Goal: Feedback & Contribution: Leave review/rating

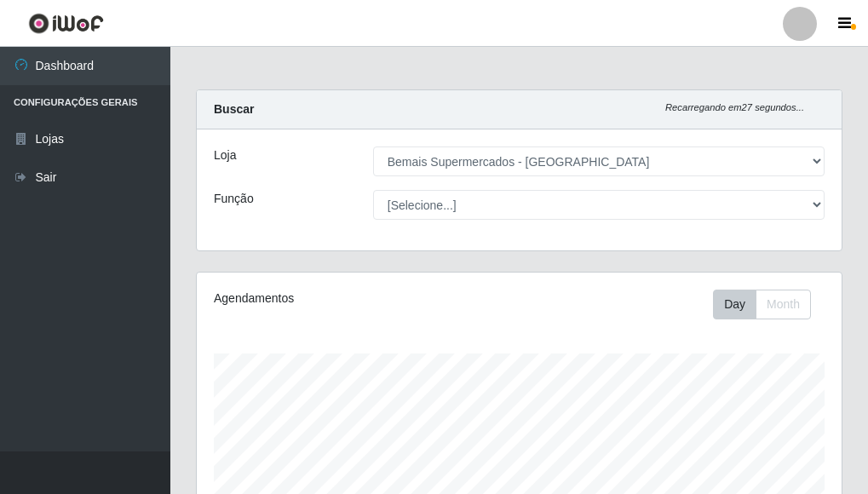
select select "249"
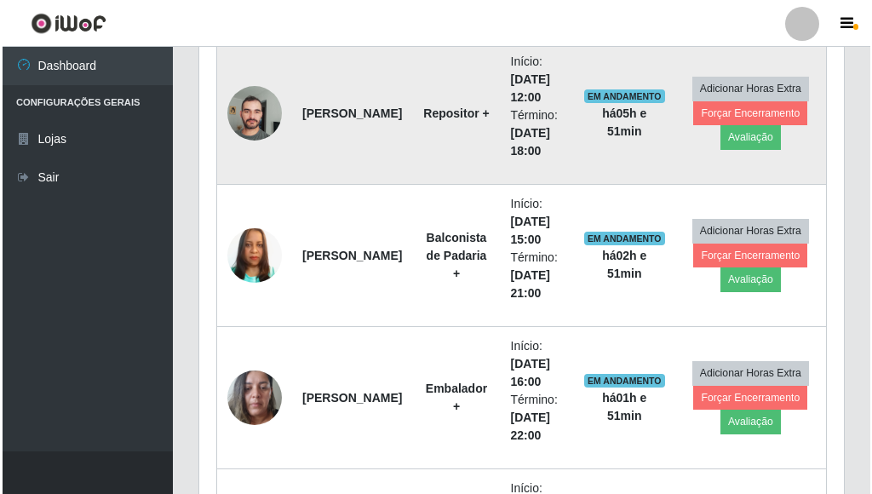
scroll to position [354, 645]
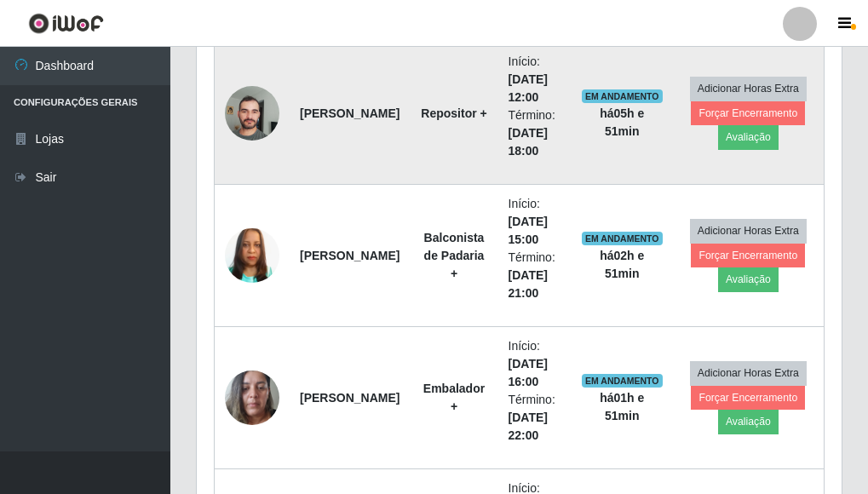
click at [268, 112] on img at bounding box center [252, 113] width 55 height 72
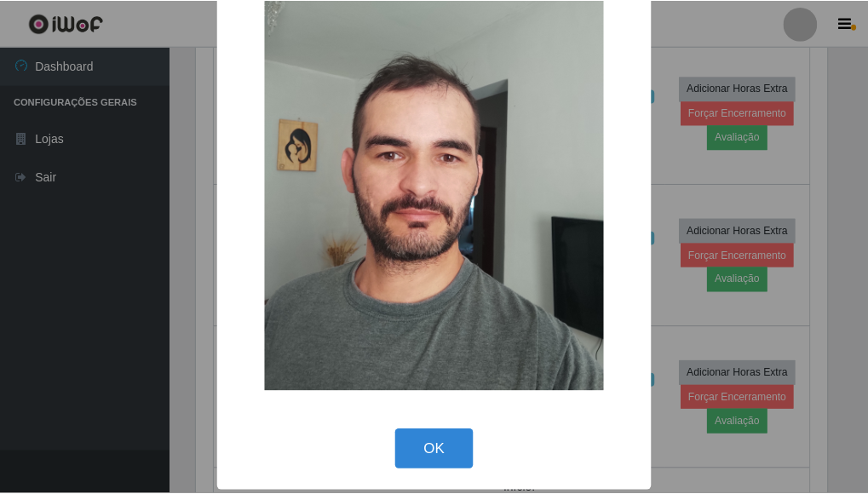
scroll to position [109, 0]
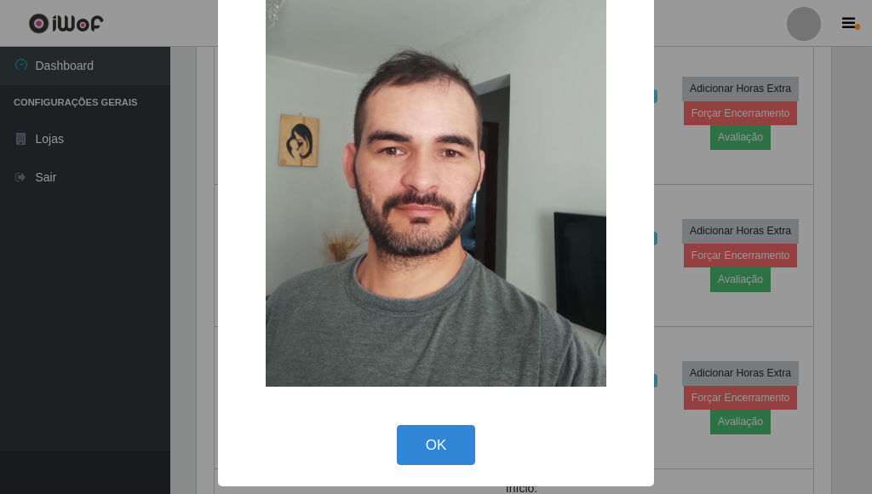
drag, startPoint x: 418, startPoint y: 440, endPoint x: 427, endPoint y: 442, distance: 8.9
click at [418, 440] on button "OK" at bounding box center [436, 445] width 79 height 40
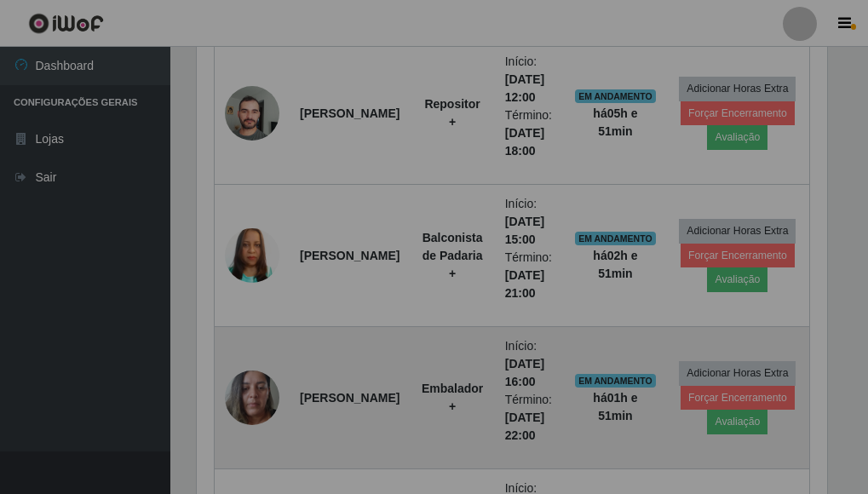
scroll to position [354, 645]
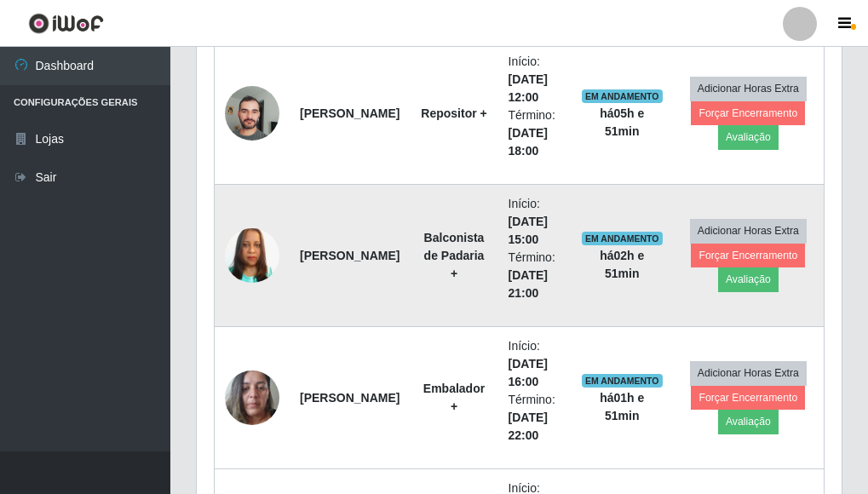
click at [253, 262] on img at bounding box center [252, 255] width 55 height 97
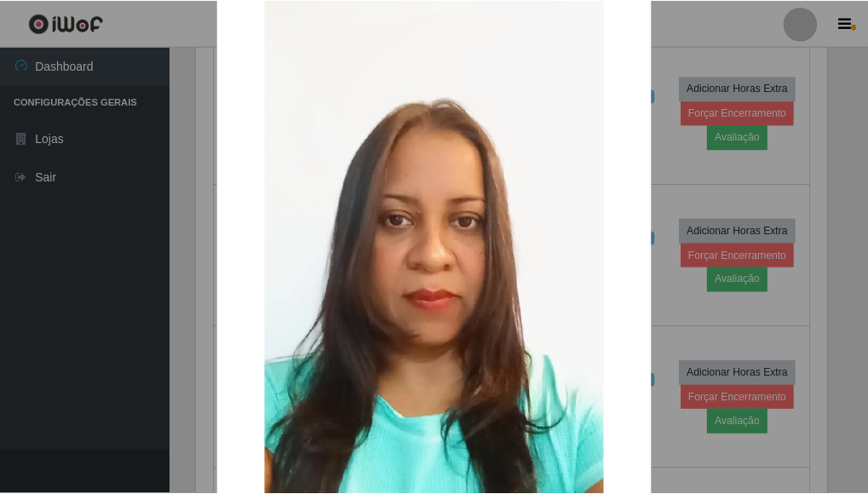
scroll to position [261, 0]
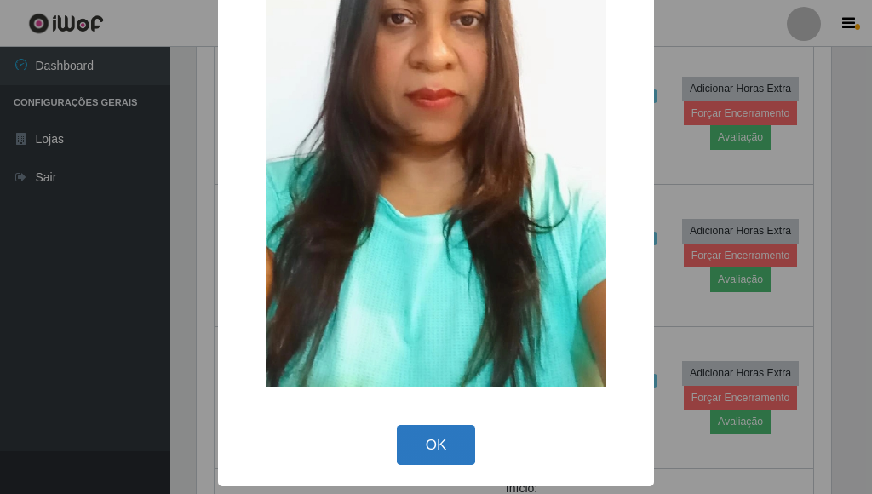
click at [440, 440] on button "OK" at bounding box center [436, 445] width 79 height 40
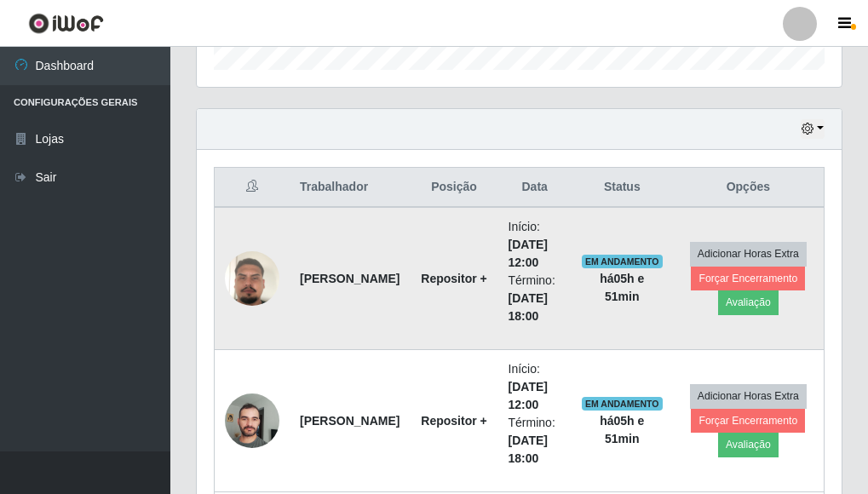
scroll to position [506, 0]
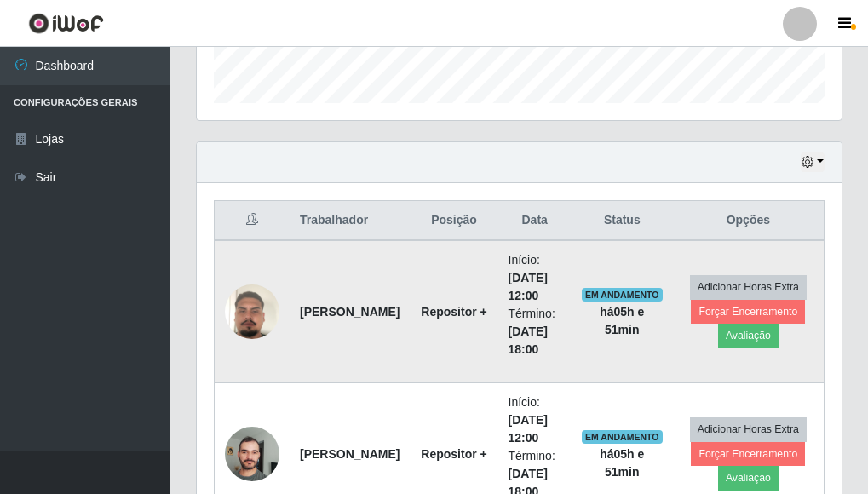
click at [250, 307] on img at bounding box center [252, 311] width 55 height 97
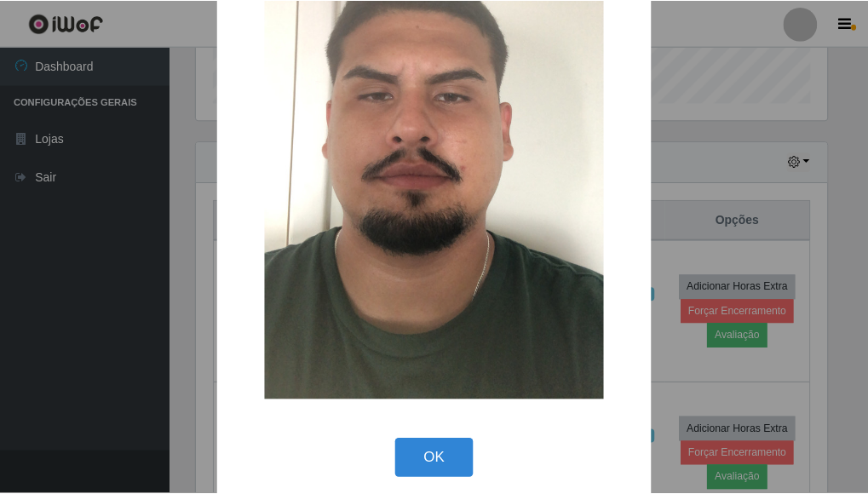
scroll to position [261, 0]
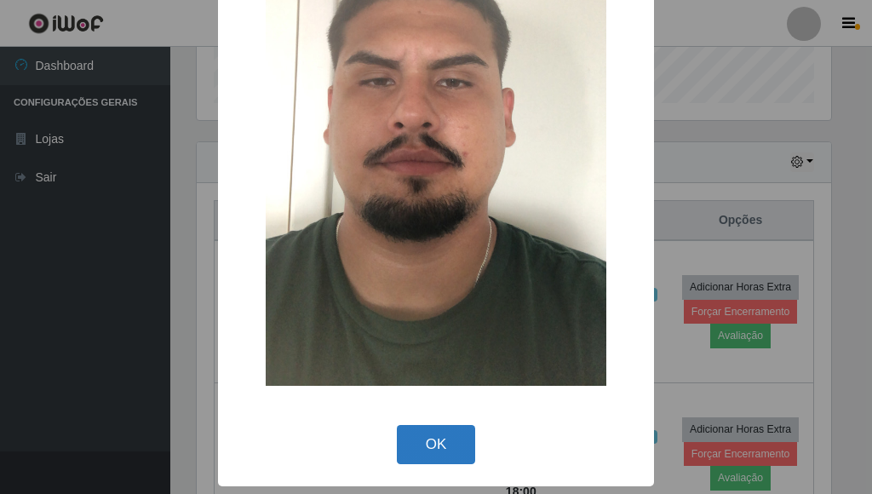
click at [438, 434] on button "OK" at bounding box center [436, 445] width 79 height 40
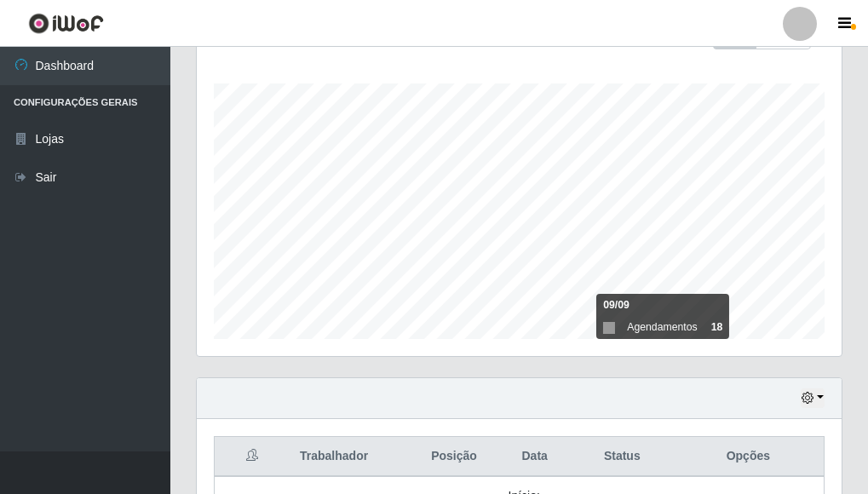
scroll to position [250, 0]
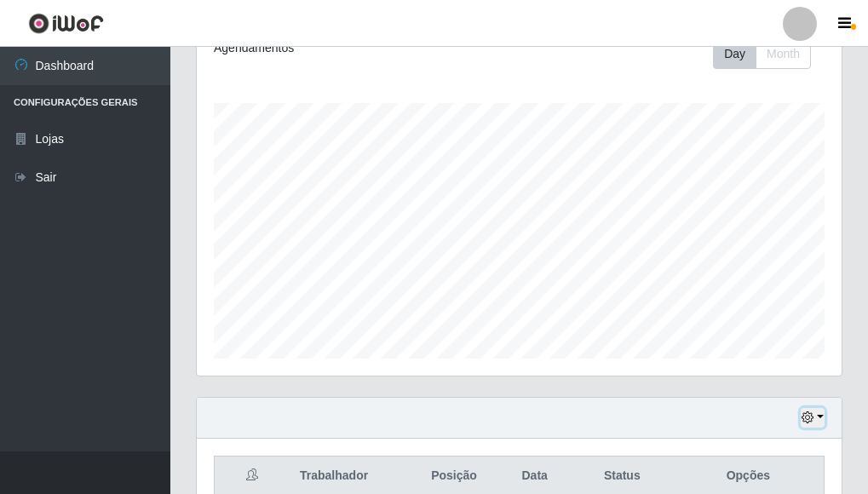
click at [810, 421] on icon "button" at bounding box center [808, 417] width 12 height 12
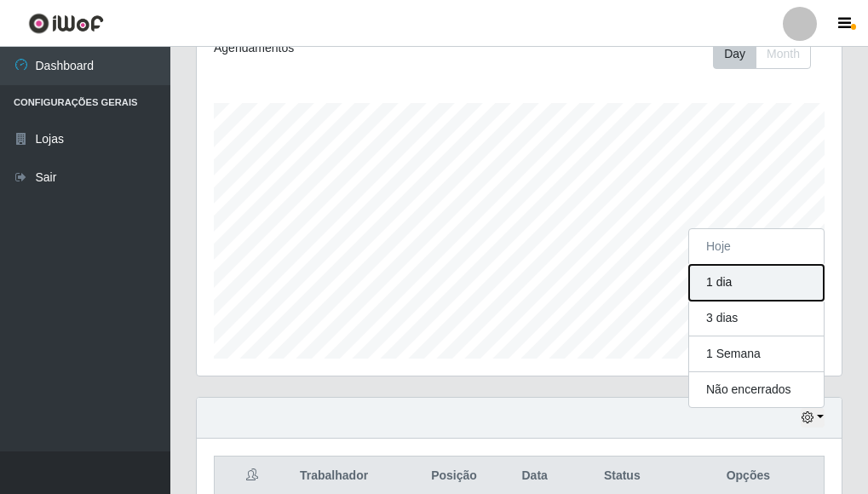
click at [741, 292] on button "1 dia" at bounding box center [756, 283] width 135 height 36
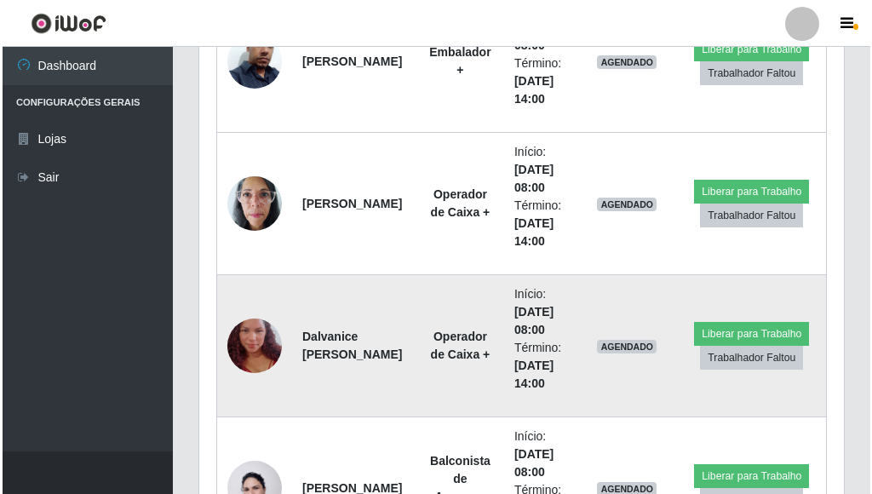
scroll to position [2379, 0]
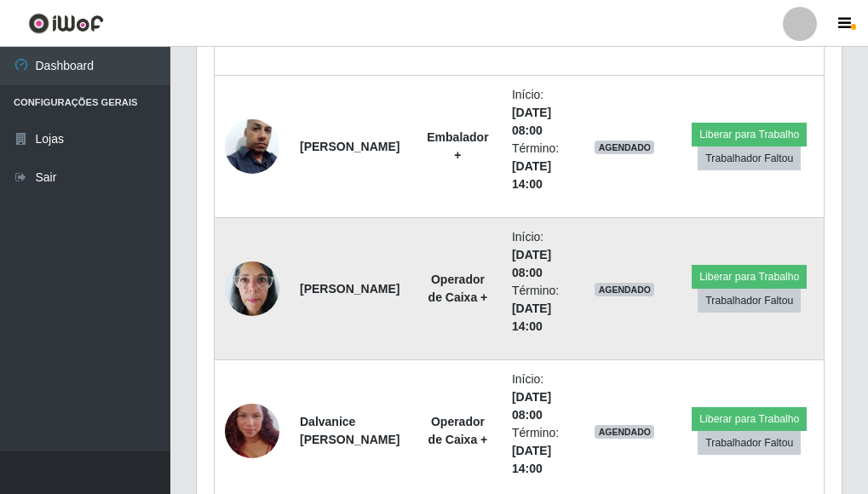
click at [253, 292] on img at bounding box center [252, 288] width 55 height 72
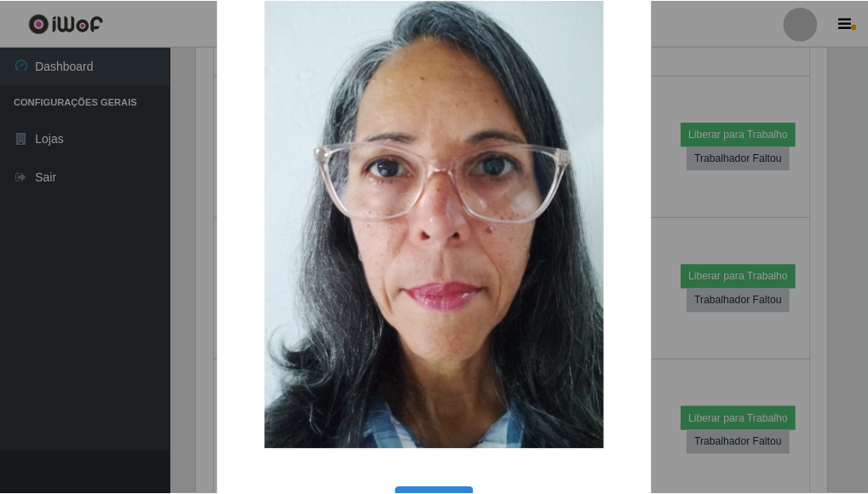
scroll to position [109, 0]
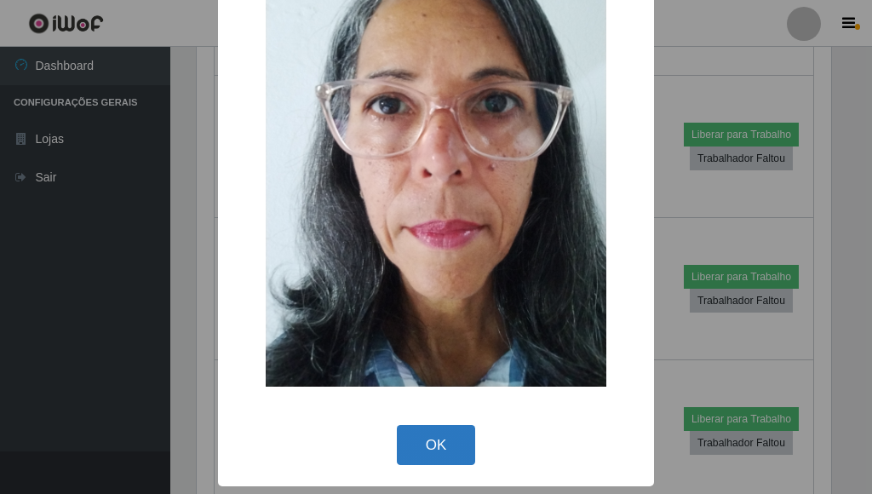
click at [444, 444] on button "OK" at bounding box center [436, 445] width 79 height 40
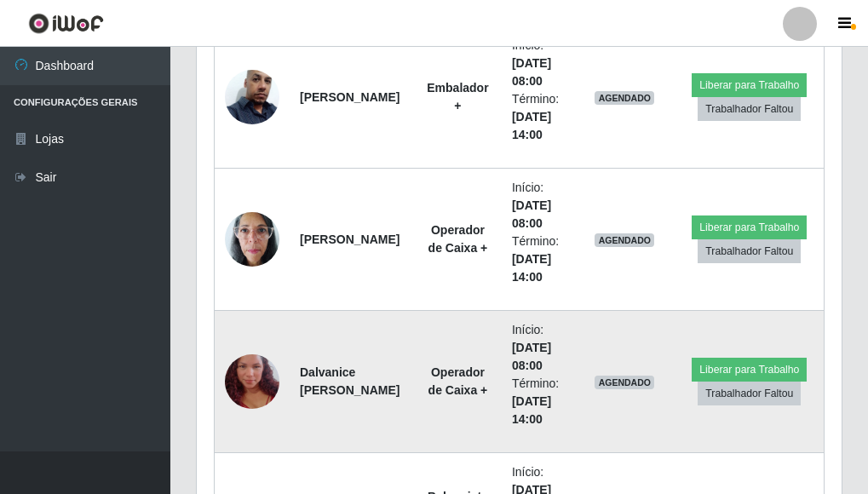
scroll to position [2464, 0]
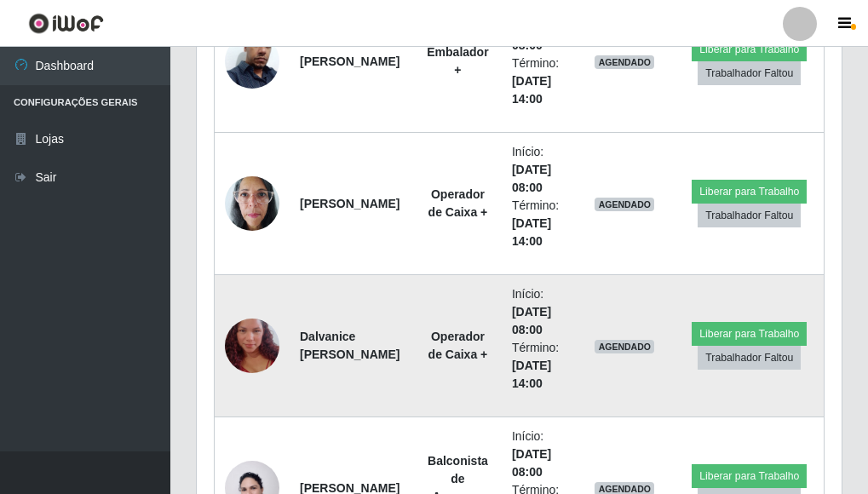
click at [242, 347] on img at bounding box center [252, 345] width 55 height 97
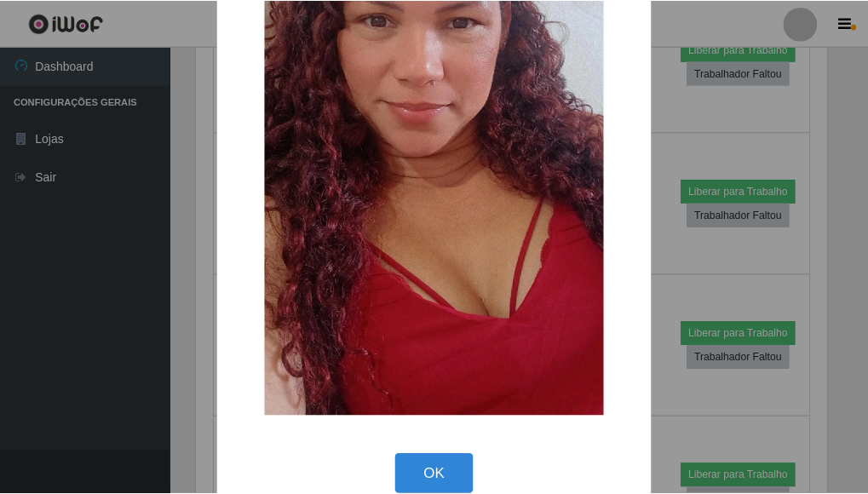
scroll to position [0, 0]
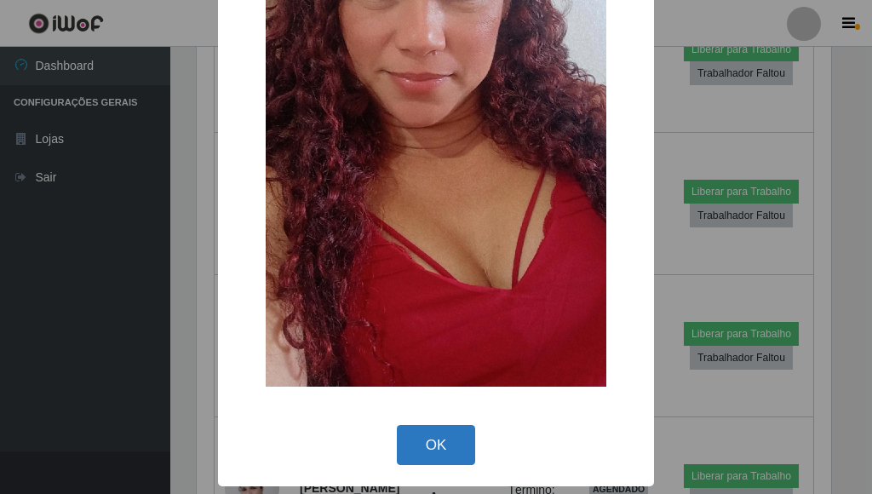
click at [430, 444] on button "OK" at bounding box center [436, 445] width 79 height 40
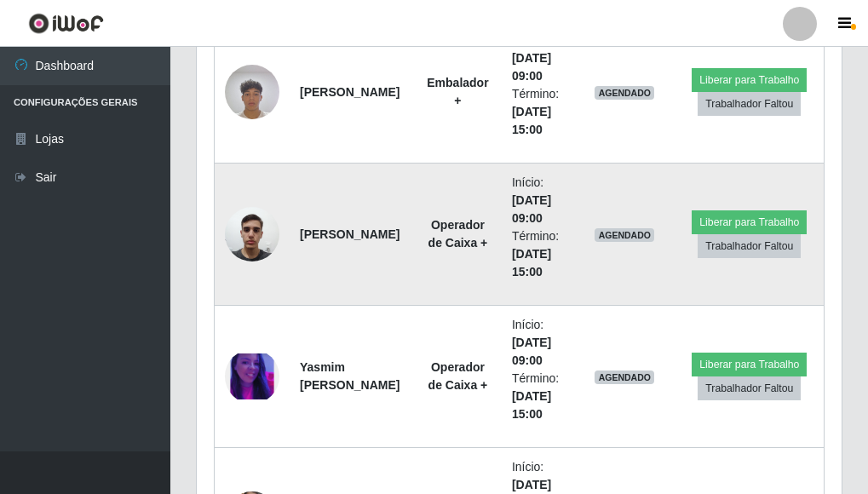
click at [245, 247] on img at bounding box center [252, 234] width 55 height 72
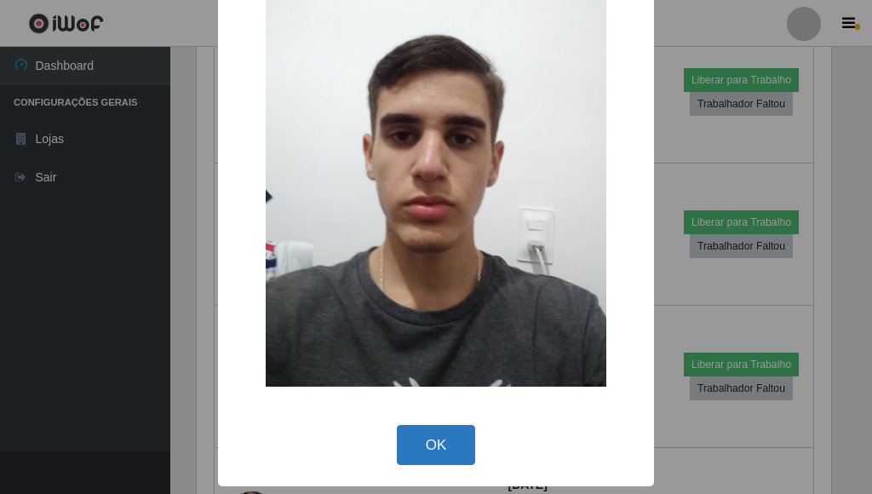
click at [447, 432] on button "OK" at bounding box center [436, 445] width 79 height 40
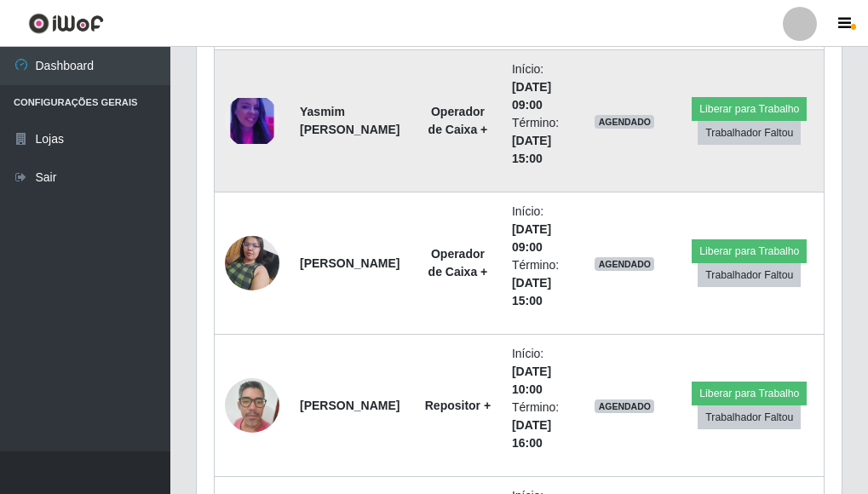
click at [245, 132] on img at bounding box center [252, 121] width 55 height 47
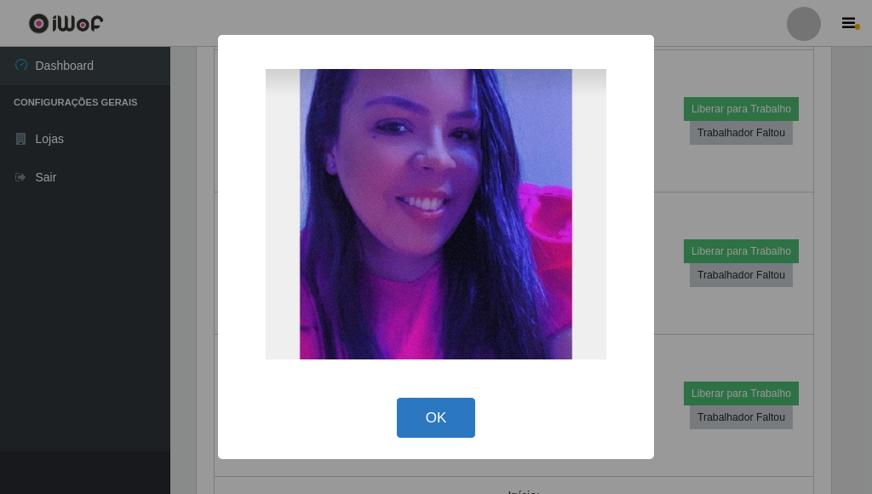
click at [461, 402] on button "OK" at bounding box center [436, 418] width 79 height 40
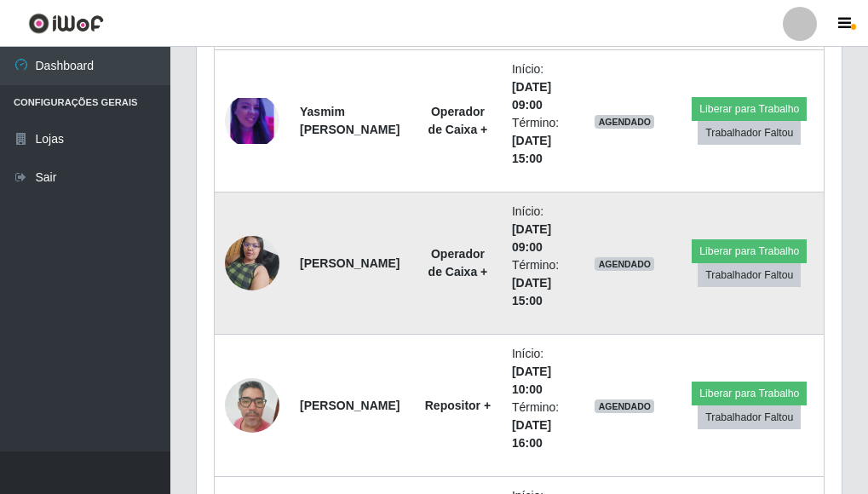
click at [250, 267] on img at bounding box center [252, 263] width 55 height 72
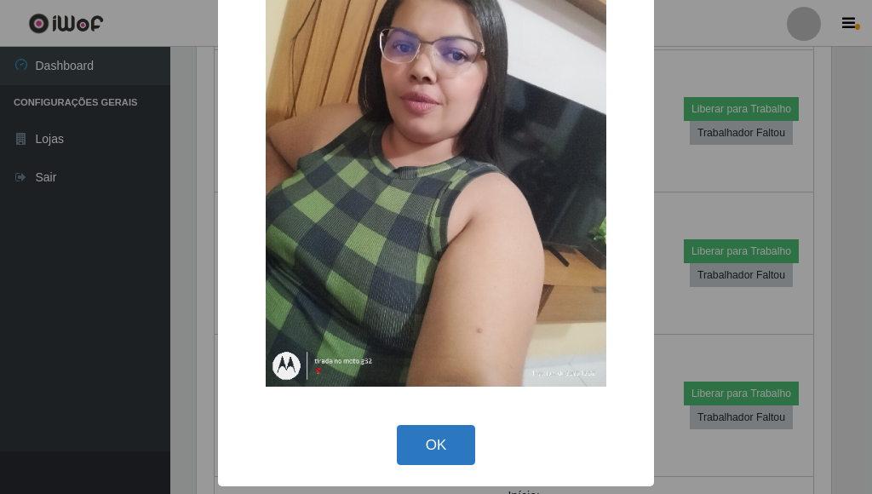
click at [441, 449] on button "OK" at bounding box center [436, 445] width 79 height 40
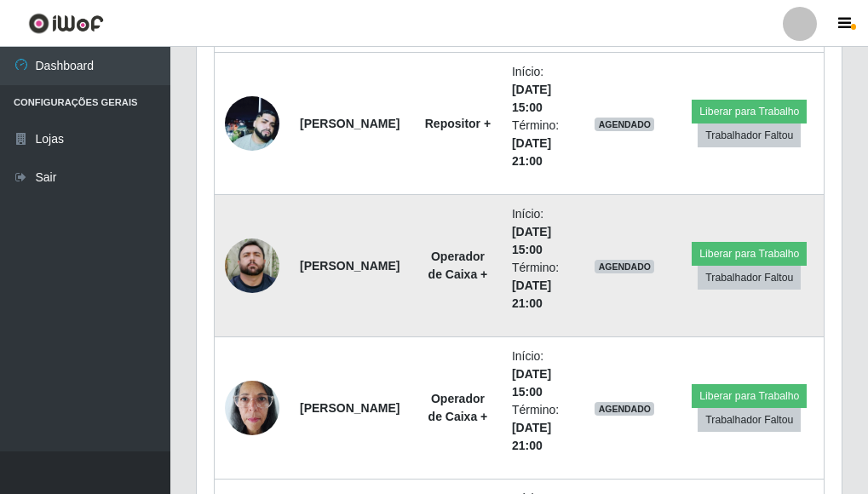
click at [266, 250] on img at bounding box center [252, 266] width 55 height 55
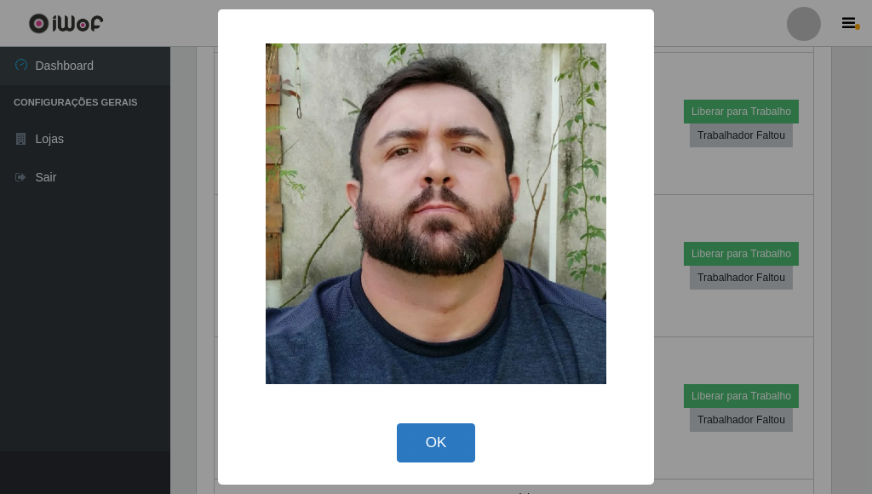
click at [446, 434] on button "OK" at bounding box center [436, 443] width 79 height 40
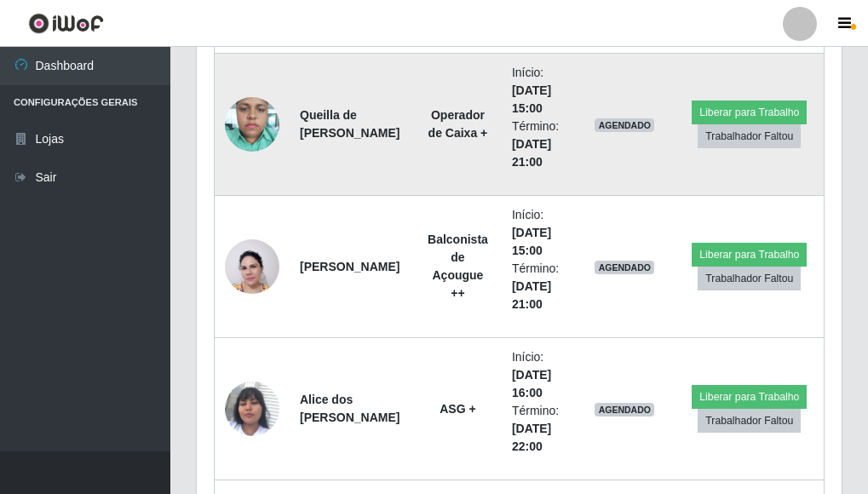
click at [250, 129] on img at bounding box center [252, 124] width 55 height 72
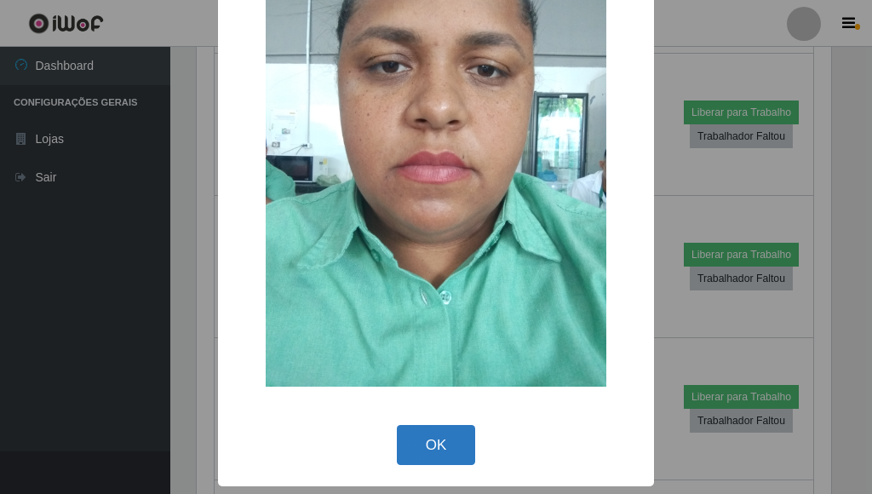
click at [450, 449] on button "OK" at bounding box center [436, 445] width 79 height 40
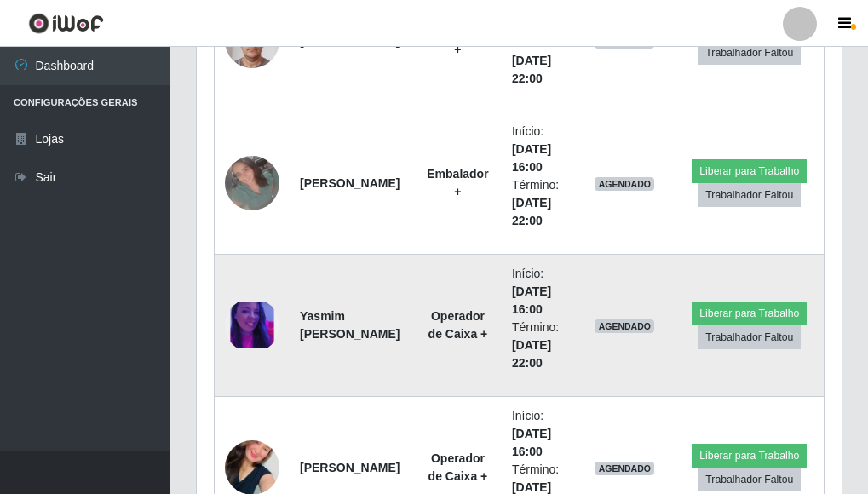
click at [268, 326] on img at bounding box center [252, 325] width 55 height 47
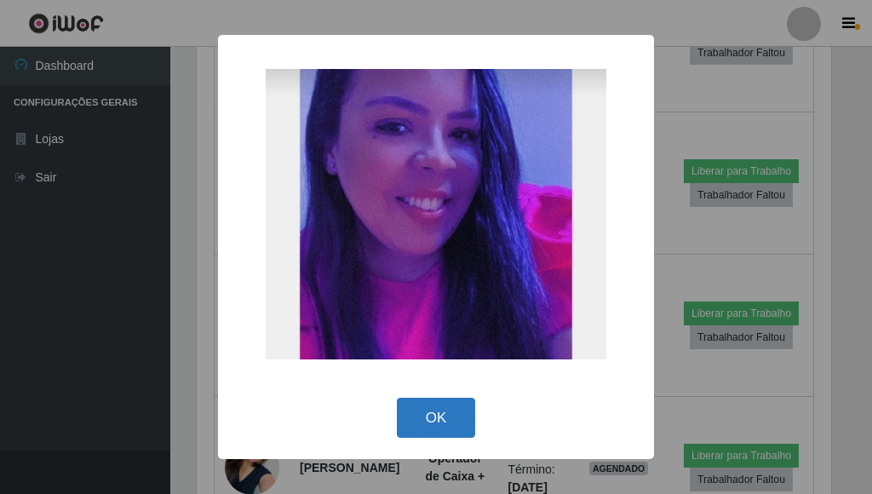
click at [462, 408] on button "OK" at bounding box center [436, 418] width 79 height 40
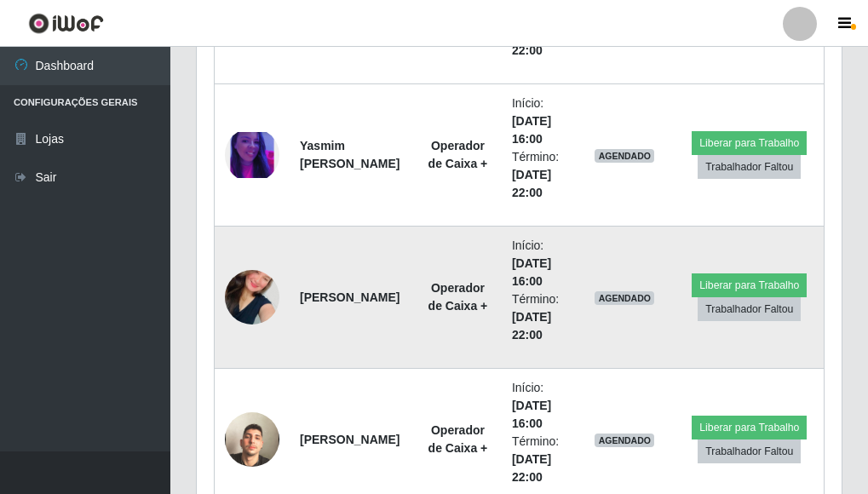
click at [246, 304] on img at bounding box center [252, 297] width 55 height 97
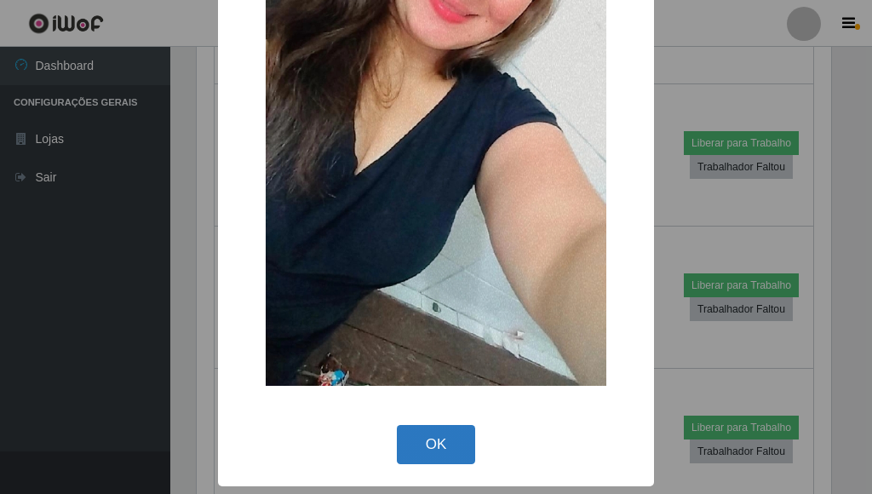
click at [447, 455] on button "OK" at bounding box center [436, 445] width 79 height 40
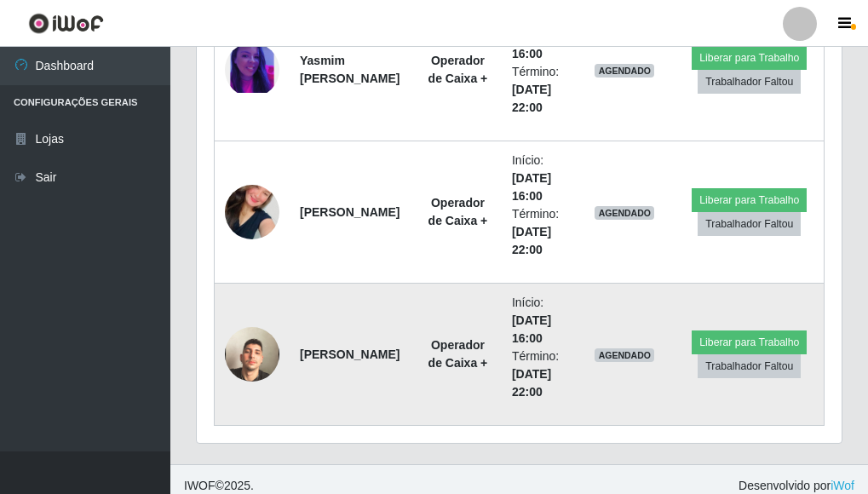
click at [263, 357] on img at bounding box center [252, 354] width 55 height 97
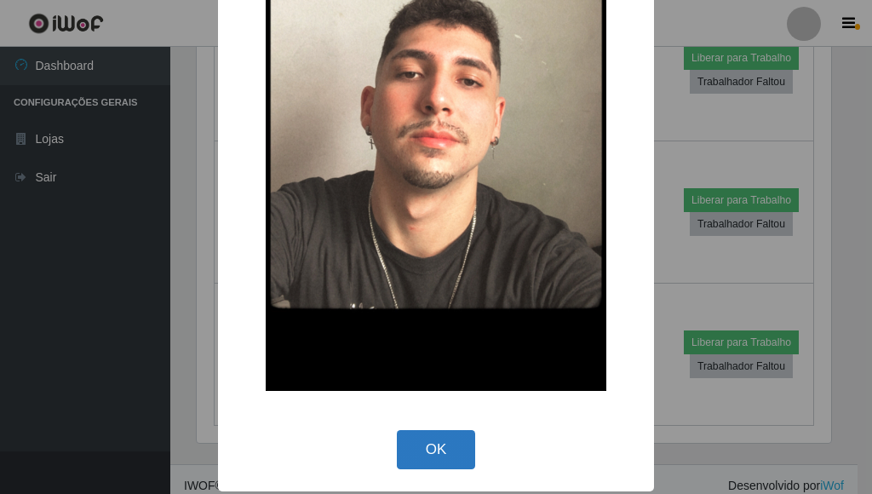
click at [462, 437] on button "OK" at bounding box center [436, 450] width 79 height 40
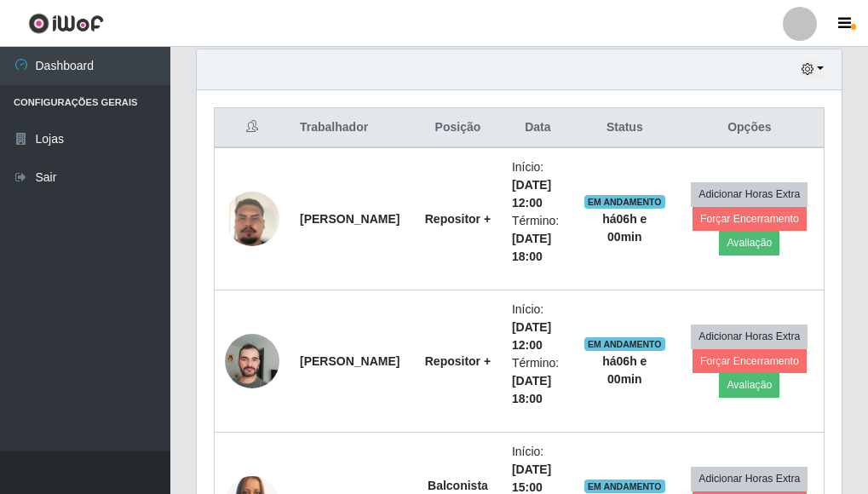
scroll to position [590, 0]
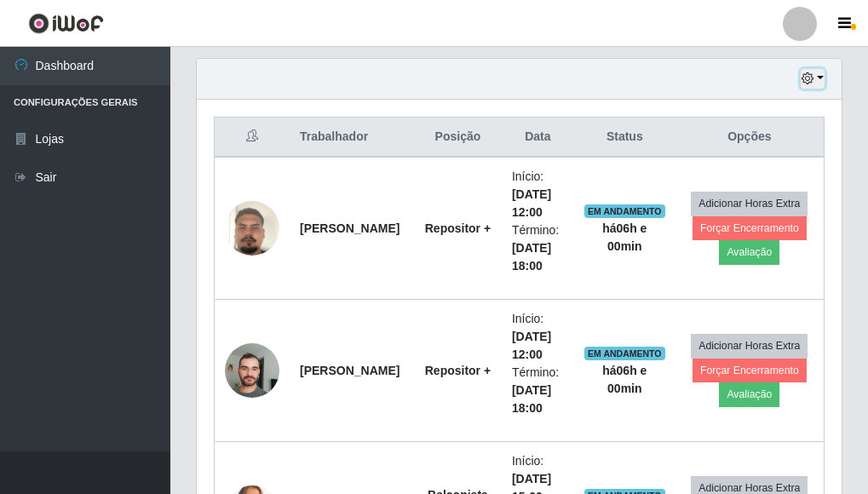
click at [803, 87] on button "button" at bounding box center [813, 79] width 24 height 20
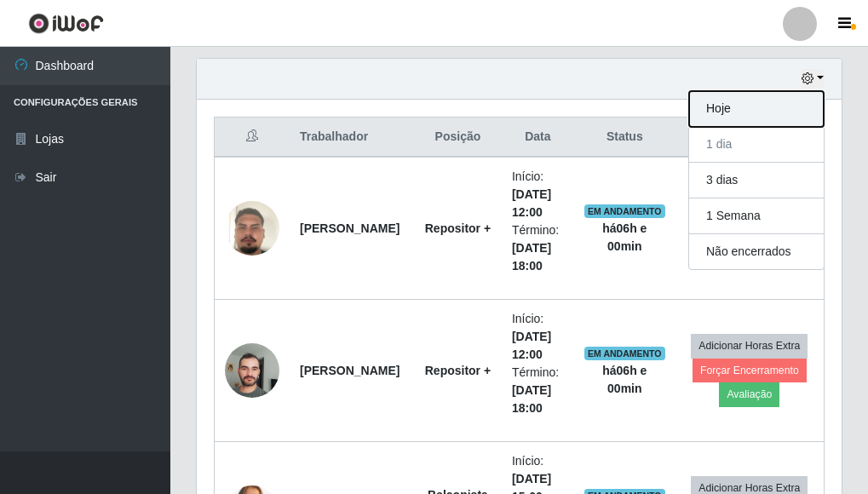
click at [734, 112] on button "Hoje" at bounding box center [756, 109] width 135 height 36
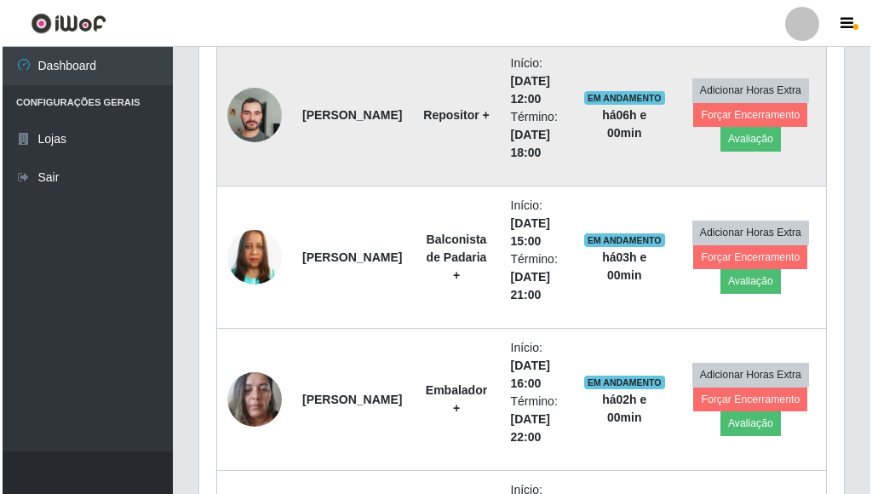
scroll to position [504, 0]
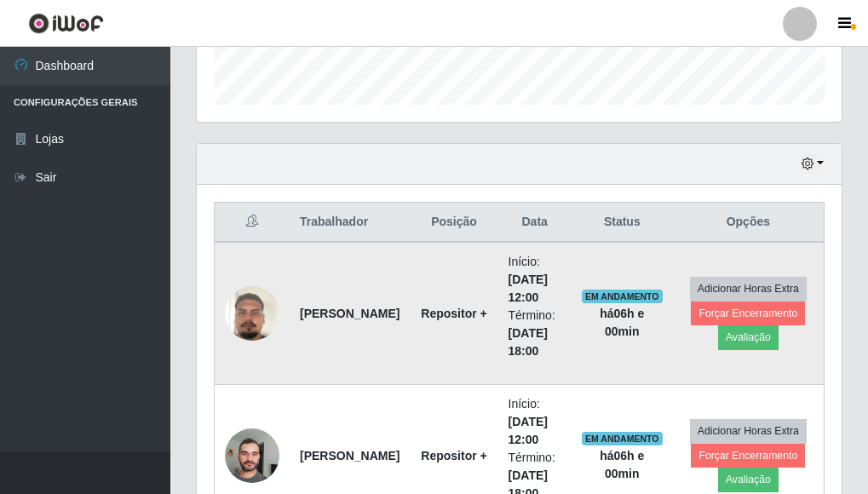
click at [251, 313] on img at bounding box center [252, 313] width 55 height 97
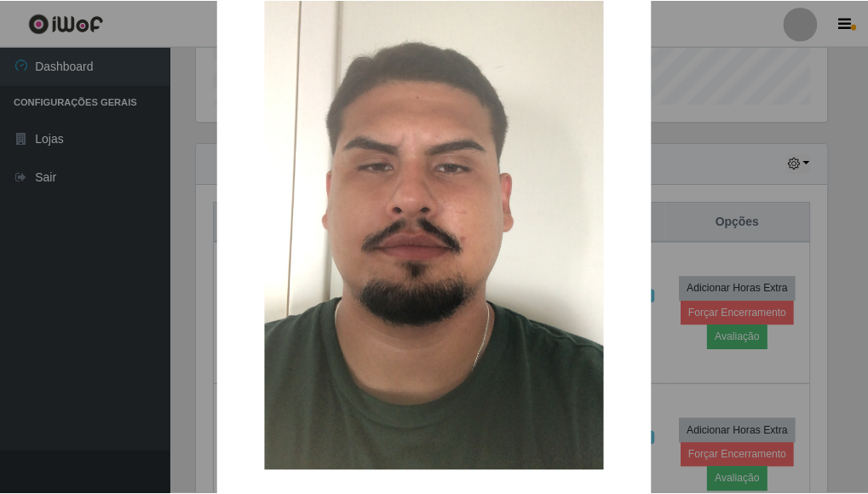
scroll to position [261, 0]
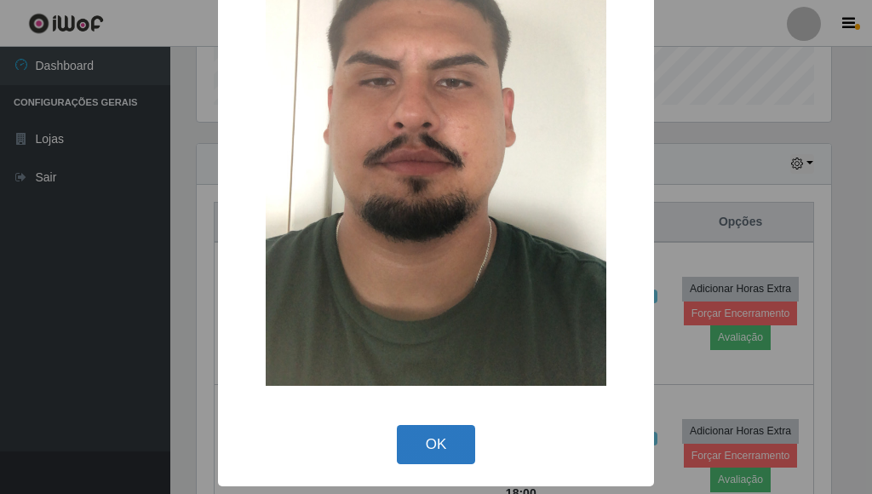
click at [443, 433] on button "OK" at bounding box center [436, 445] width 79 height 40
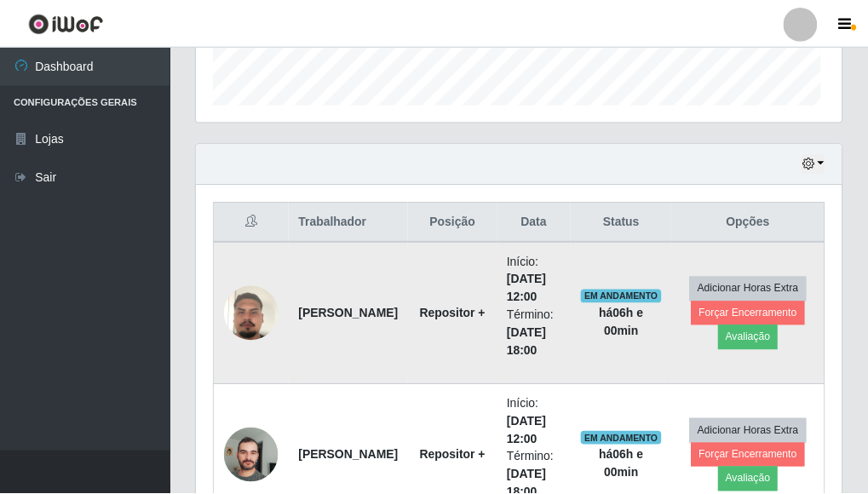
scroll to position [354, 645]
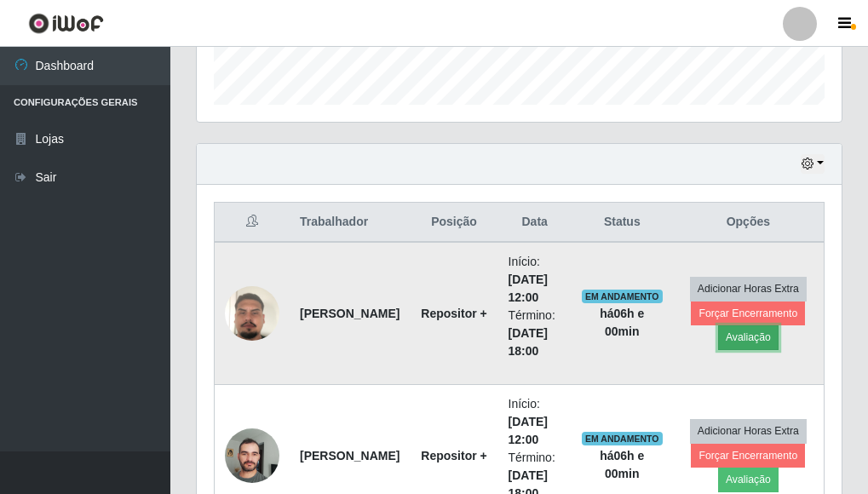
click at [763, 346] on button "Avaliação" at bounding box center [748, 337] width 60 height 24
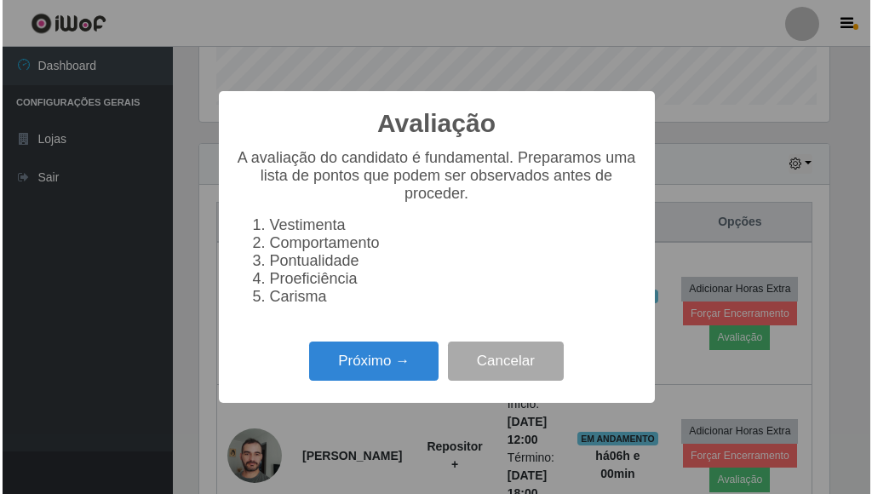
scroll to position [354, 635]
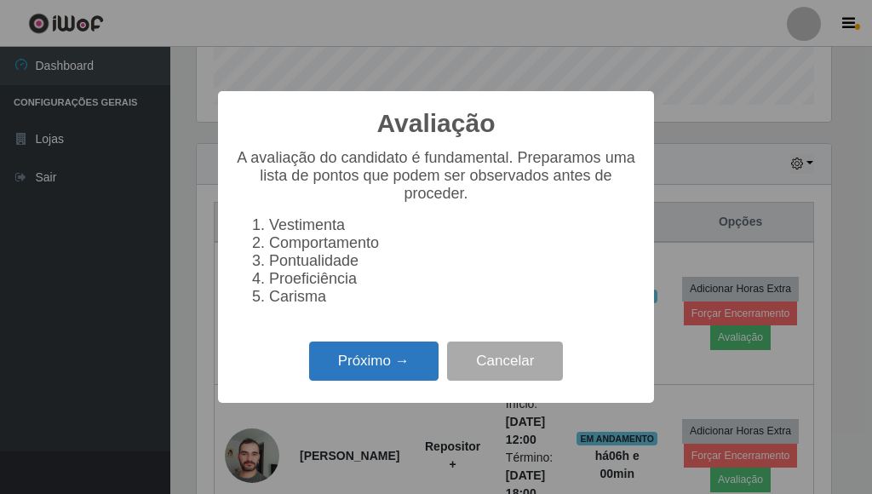
click at [383, 366] on button "Próximo →" at bounding box center [373, 362] width 129 height 40
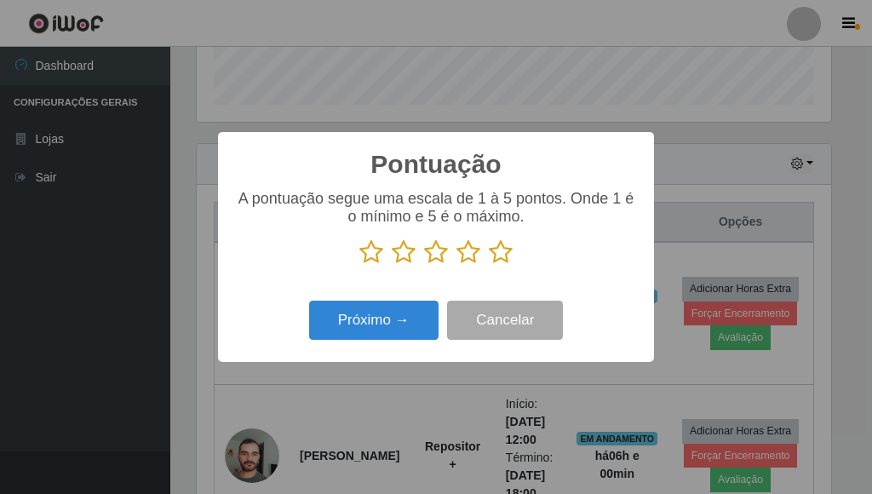
click at [504, 256] on icon at bounding box center [501, 252] width 24 height 26
click at [489, 265] on input "radio" at bounding box center [489, 265] width 0 height 0
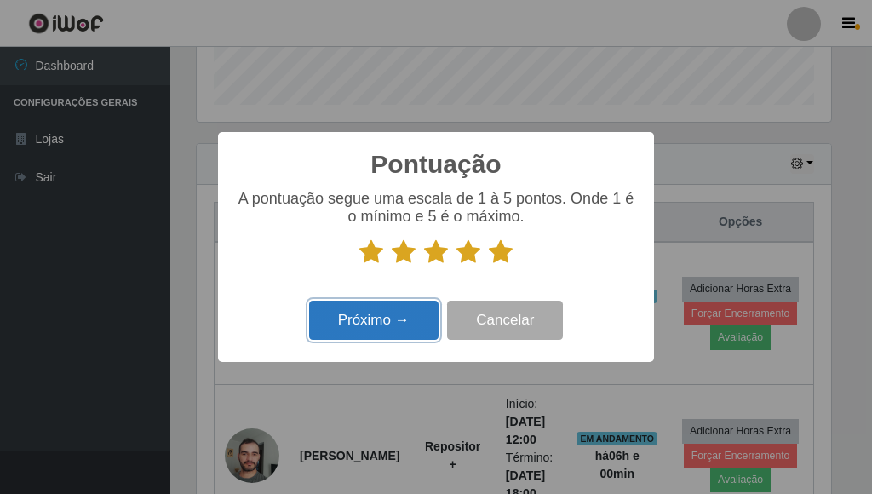
drag, startPoint x: 365, startPoint y: 321, endPoint x: 383, endPoint y: 319, distance: 17.1
click at [383, 319] on button "Próximo →" at bounding box center [373, 321] width 129 height 40
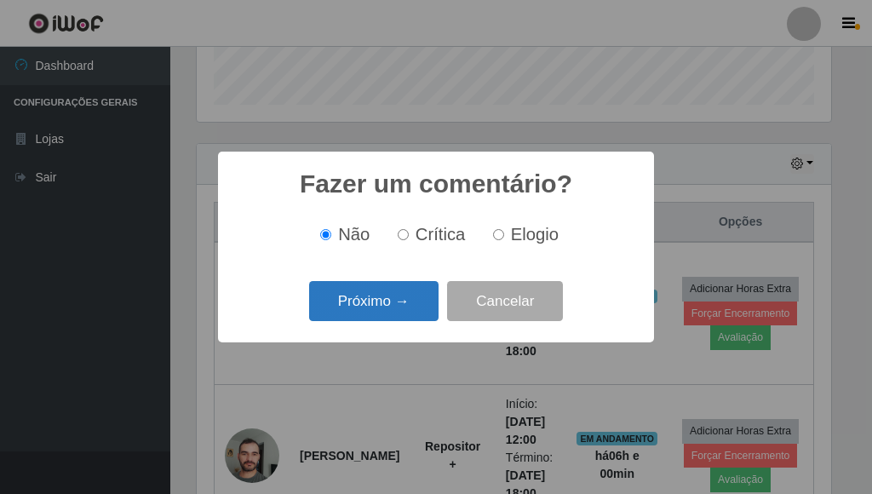
click at [402, 318] on button "Próximo →" at bounding box center [373, 301] width 129 height 40
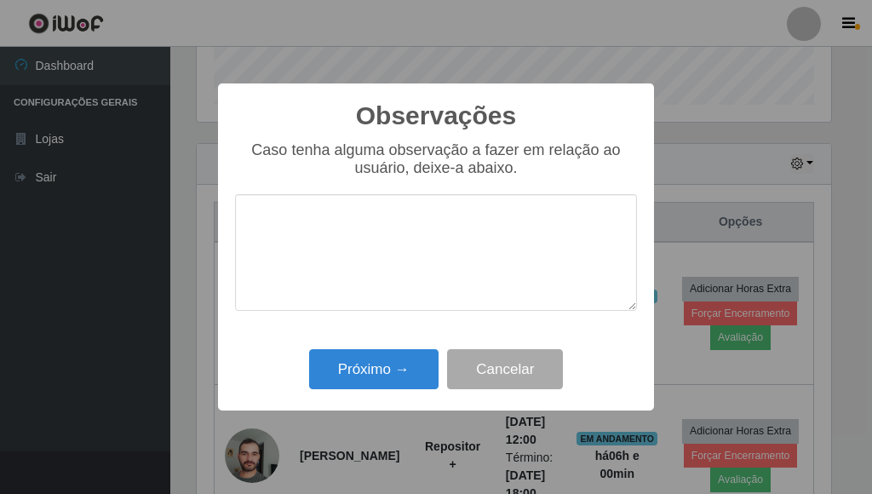
click at [407, 317] on div "Caso tenha alguma observação a fazer em relação ao usuário, deixe-a abaixo." at bounding box center [436, 234] width 402 height 187
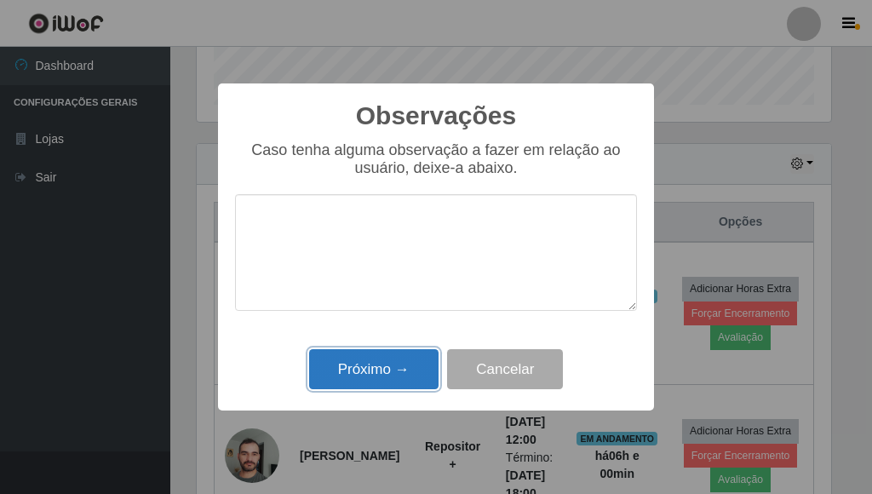
click at [402, 353] on button "Próximo →" at bounding box center [373, 369] width 129 height 40
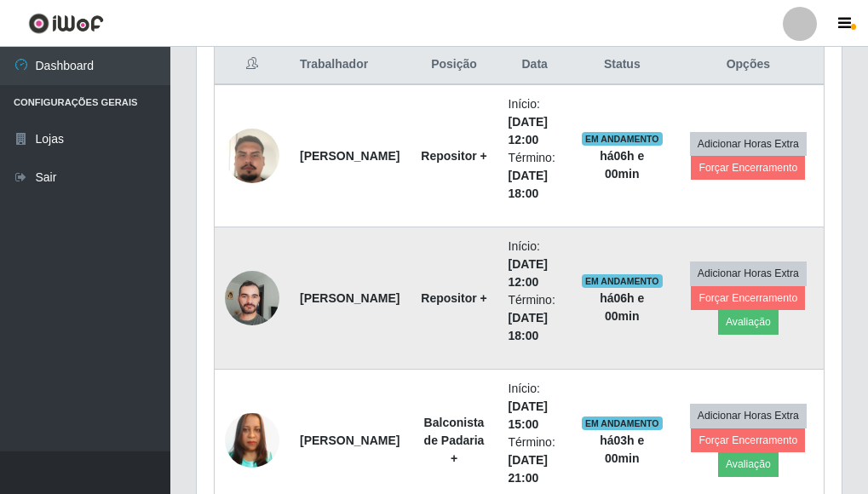
scroll to position [675, 0]
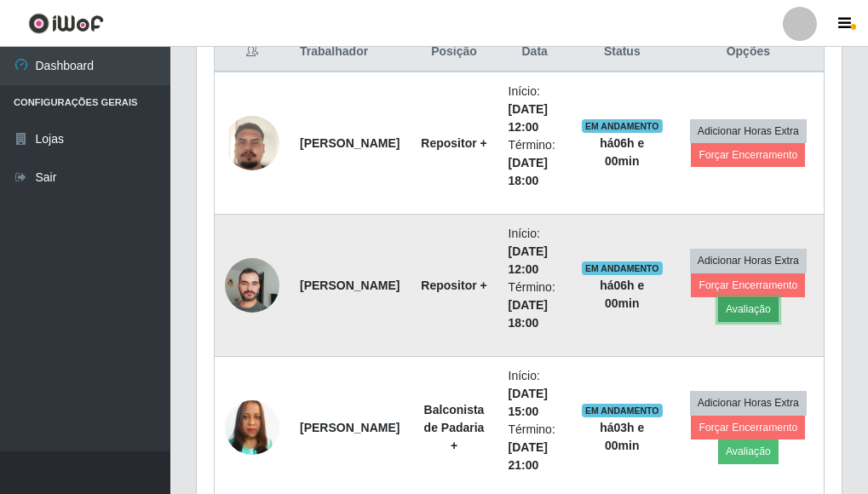
click at [754, 310] on button "Avaliação" at bounding box center [748, 309] width 60 height 24
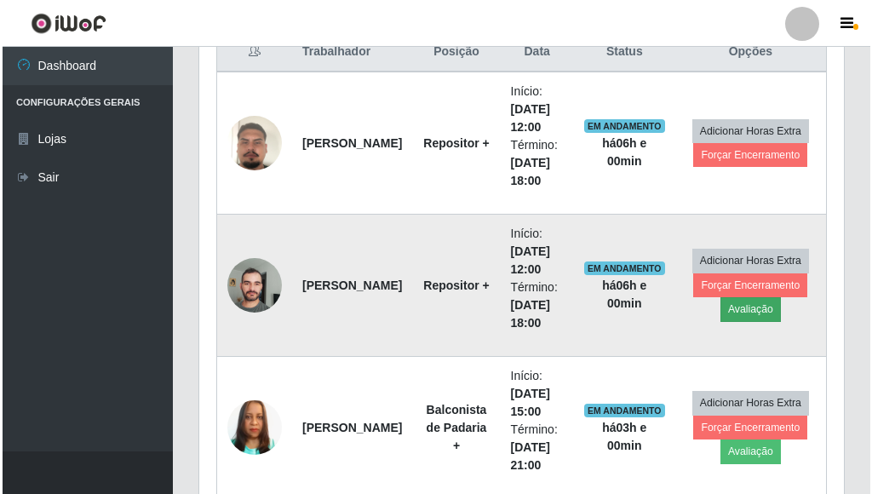
scroll to position [354, 635]
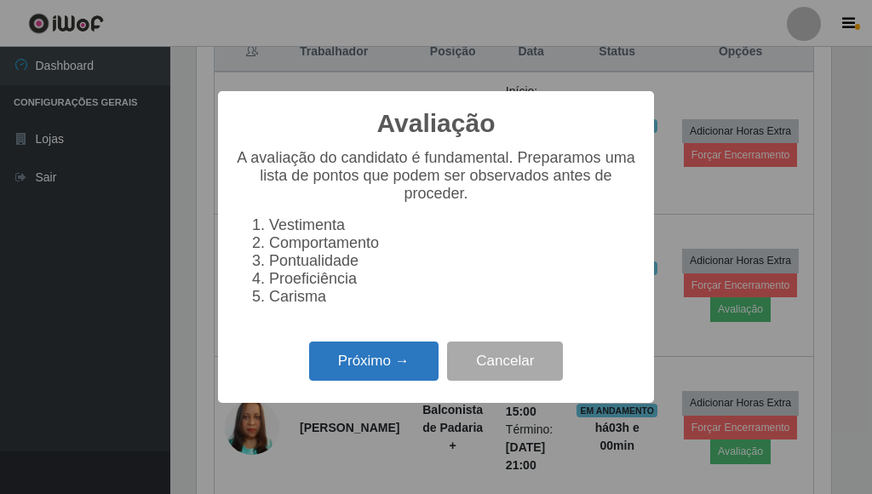
click at [423, 382] on button "Próximo →" at bounding box center [373, 362] width 129 height 40
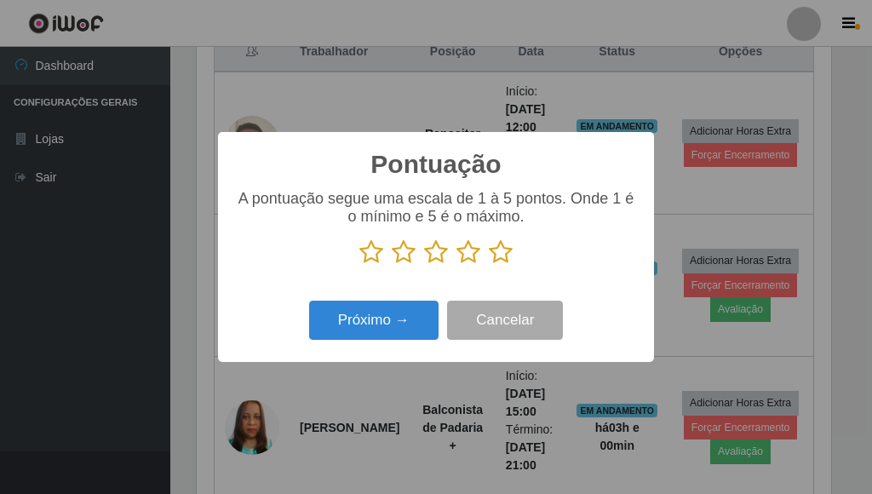
click at [493, 246] on icon at bounding box center [501, 252] width 24 height 26
click at [489, 265] on input "radio" at bounding box center [489, 265] width 0 height 0
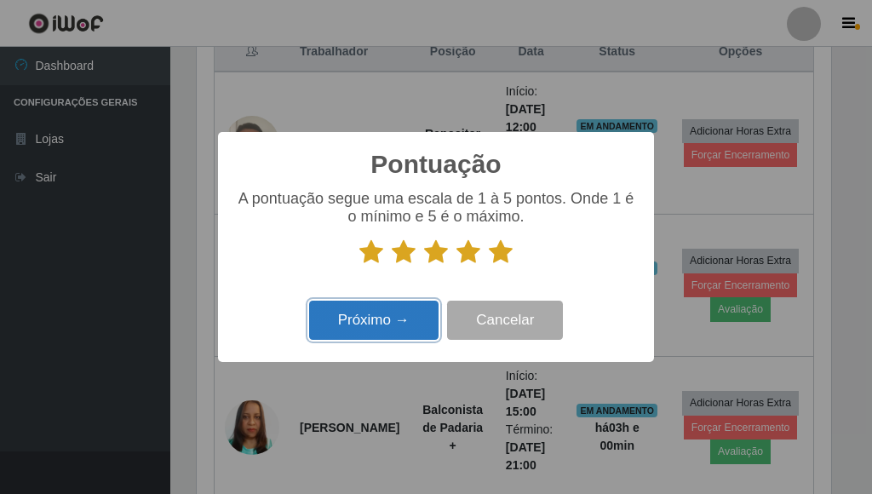
click at [406, 313] on button "Próximo →" at bounding box center [373, 321] width 129 height 40
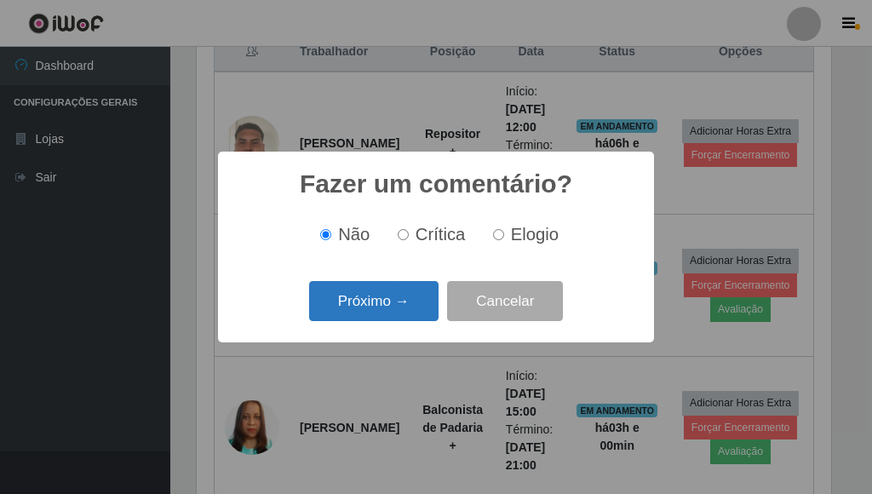
click at [404, 315] on button "Próximo →" at bounding box center [373, 301] width 129 height 40
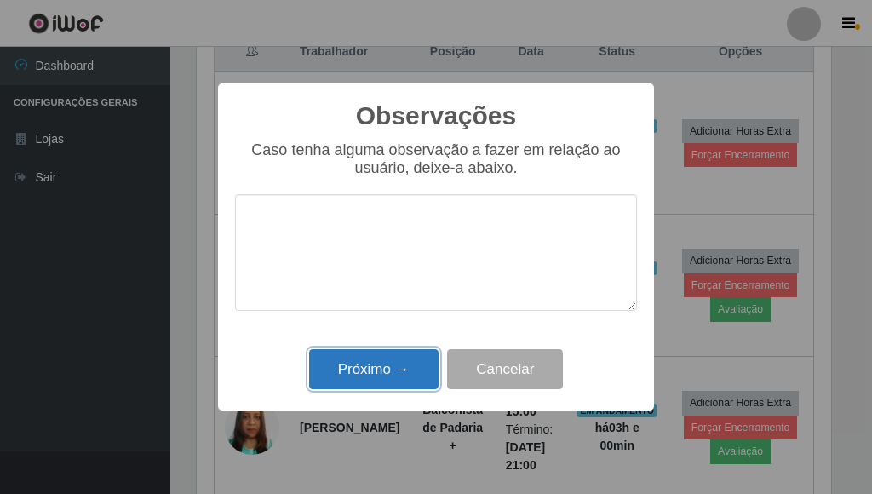
click at [406, 373] on button "Próximo →" at bounding box center [373, 369] width 129 height 40
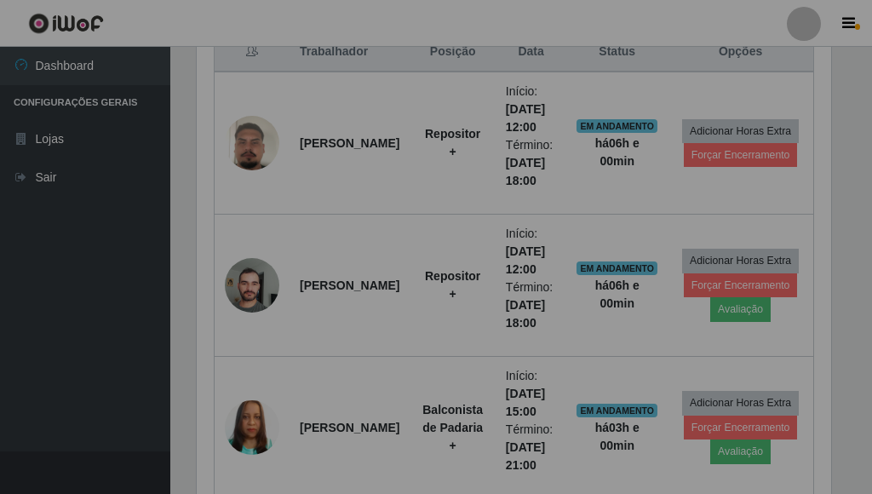
scroll to position [354, 645]
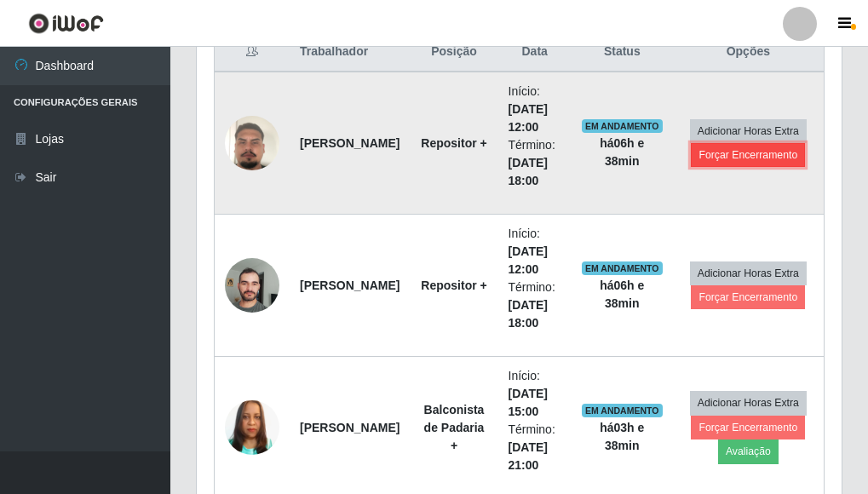
click at [752, 163] on button "Forçar Encerramento" at bounding box center [748, 155] width 114 height 24
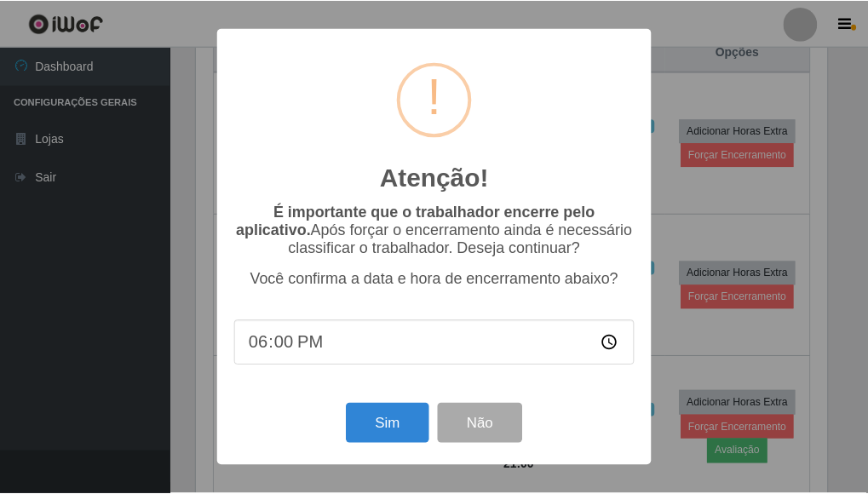
scroll to position [354, 635]
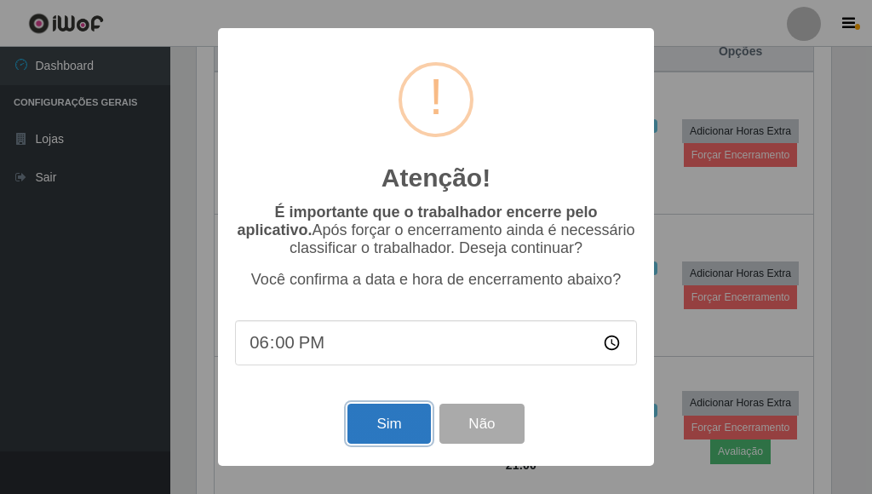
click at [394, 441] on button "Sim" at bounding box center [389, 424] width 83 height 40
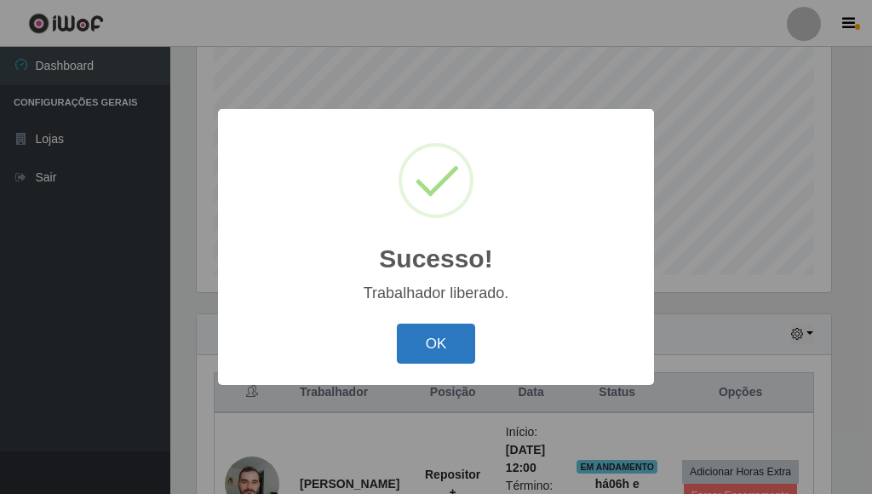
click at [456, 337] on button "OK" at bounding box center [436, 344] width 79 height 40
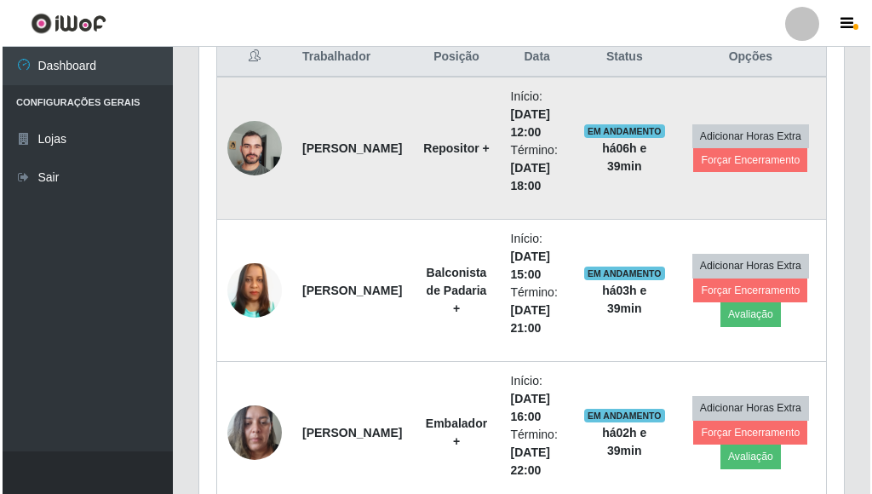
scroll to position [675, 0]
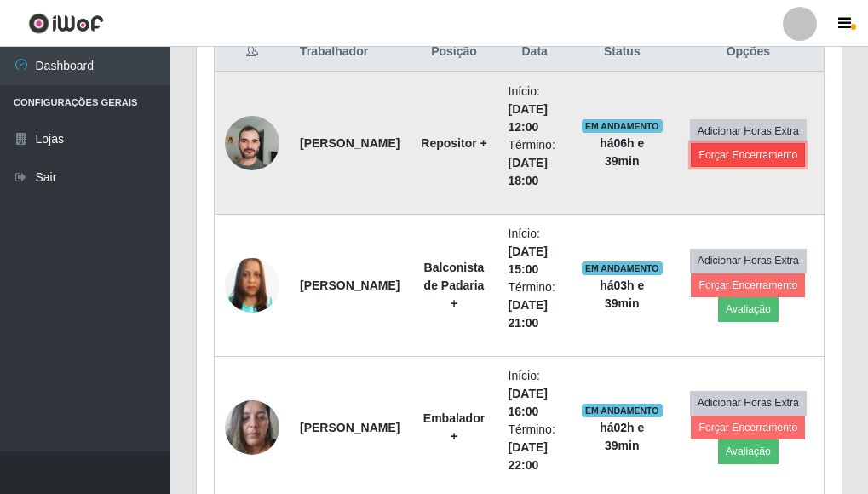
click at [773, 159] on button "Forçar Encerramento" at bounding box center [748, 155] width 114 height 24
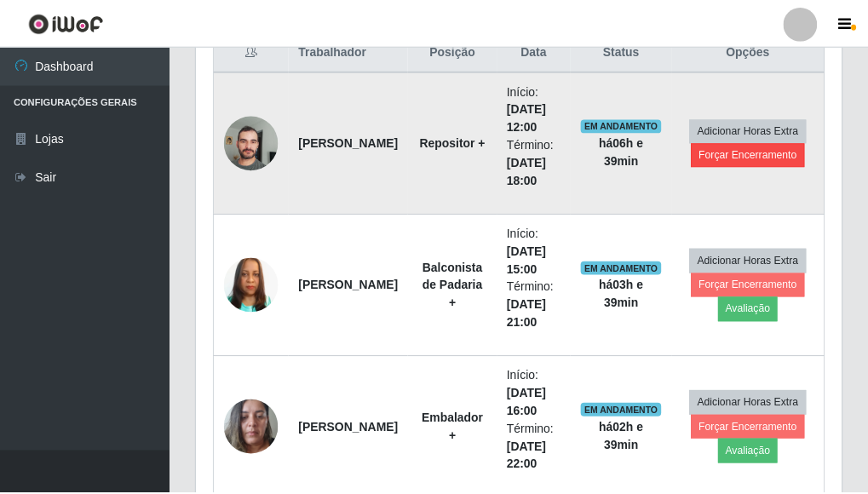
scroll to position [354, 635]
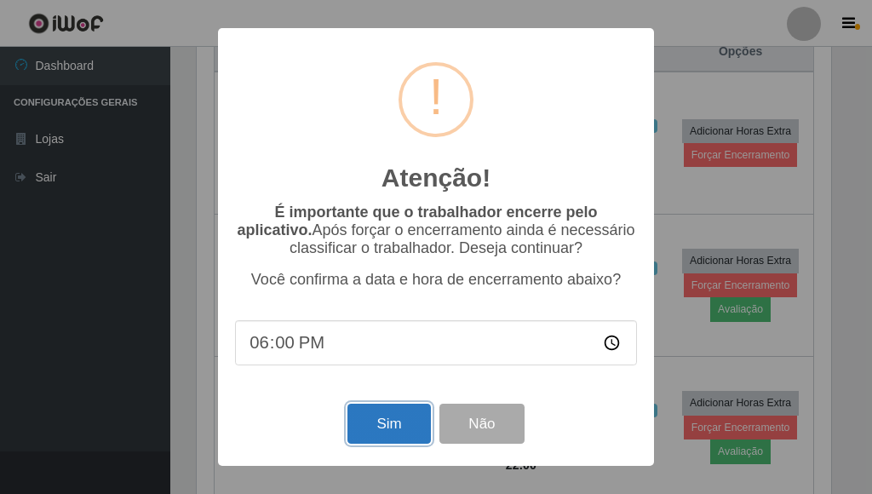
click at [385, 434] on button "Sim" at bounding box center [389, 424] width 83 height 40
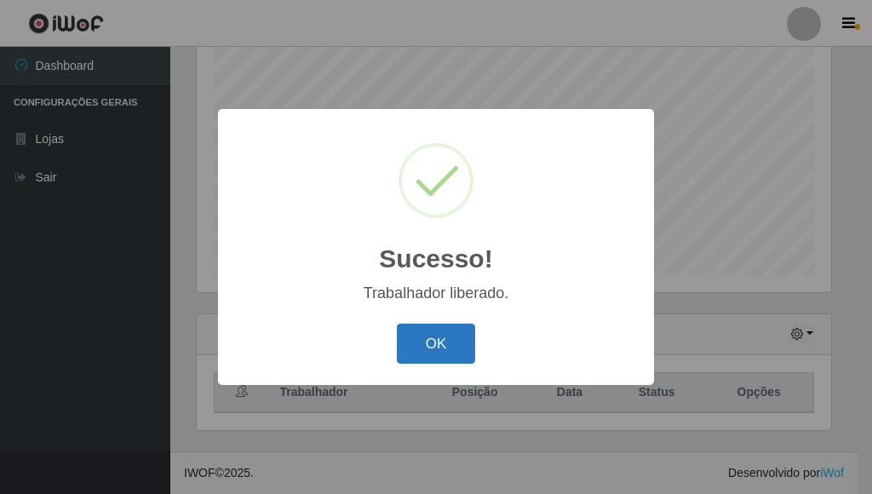
click at [435, 348] on button "OK" at bounding box center [436, 344] width 79 height 40
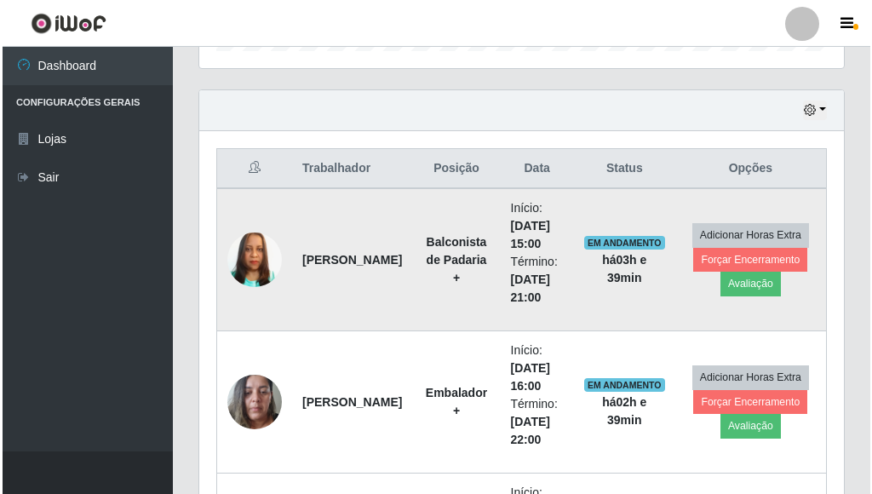
scroll to position [562, 0]
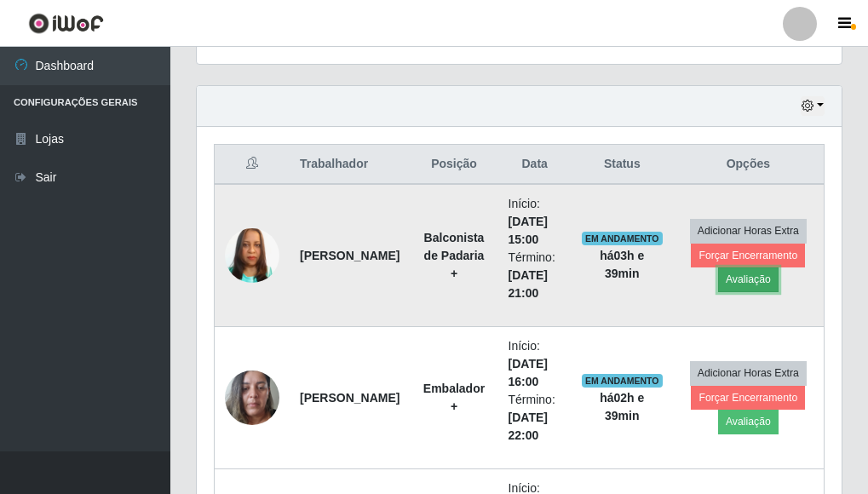
click at [751, 281] on button "Avaliação" at bounding box center [748, 280] width 60 height 24
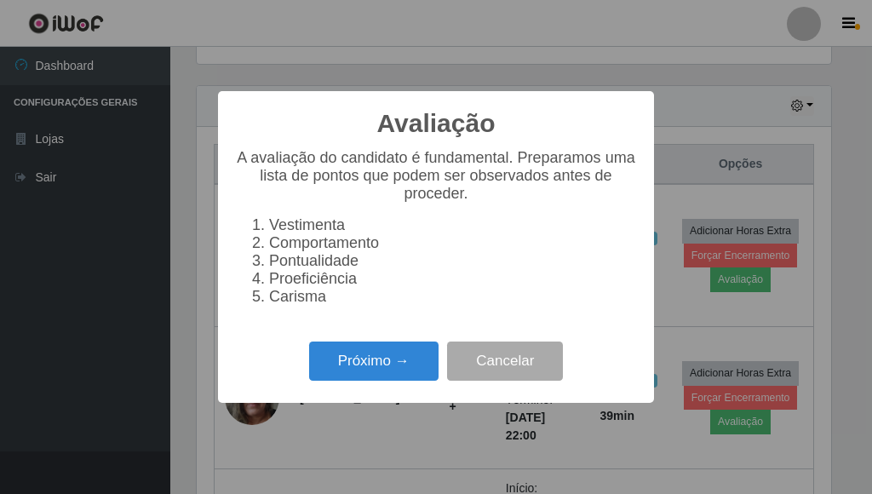
scroll to position [354, 635]
click at [406, 377] on button "Próximo →" at bounding box center [373, 362] width 129 height 40
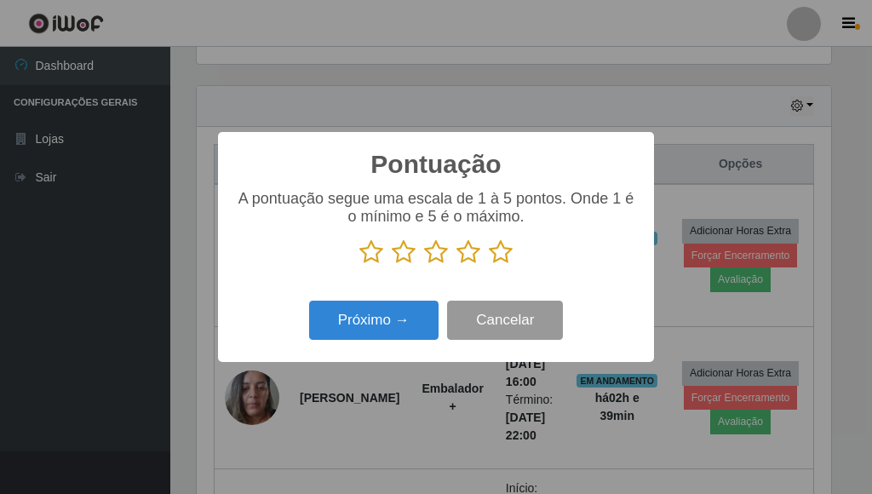
scroll to position [851587, 851306]
click at [503, 255] on icon at bounding box center [501, 252] width 24 height 26
click at [489, 265] on input "radio" at bounding box center [489, 265] width 0 height 0
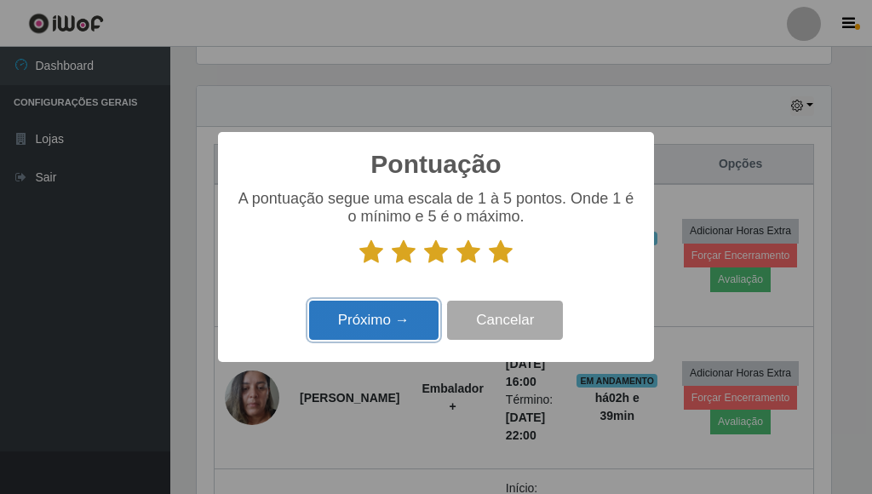
click at [410, 313] on button "Próximo →" at bounding box center [373, 321] width 129 height 40
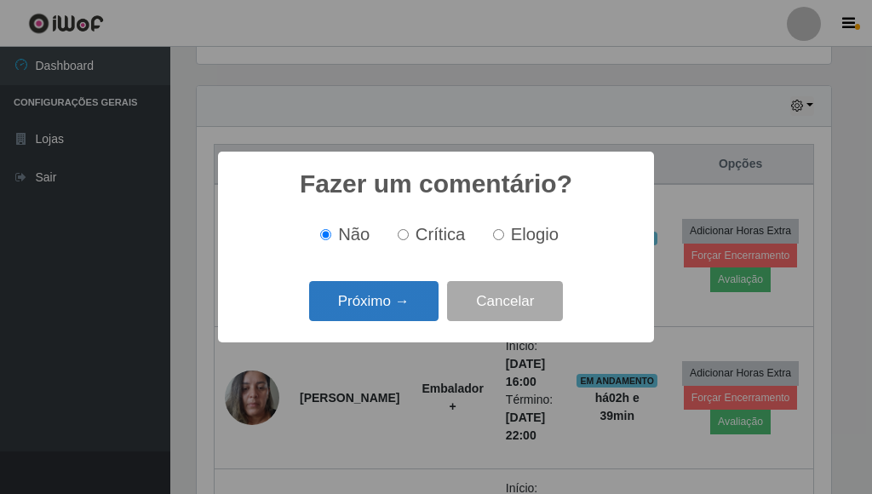
click at [409, 312] on button "Próximo →" at bounding box center [373, 301] width 129 height 40
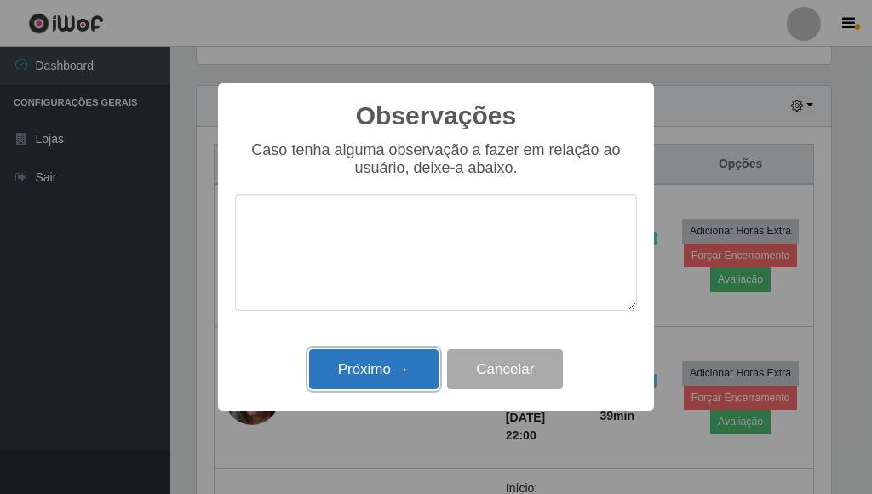
click at [373, 372] on button "Próximo →" at bounding box center [373, 369] width 129 height 40
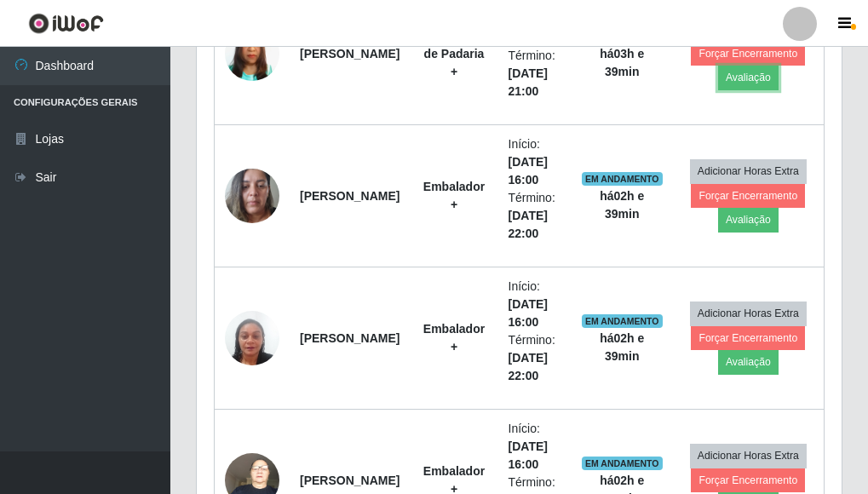
scroll to position [392, 0]
